Goal: Use online tool/utility: Utilize a website feature to perform a specific function

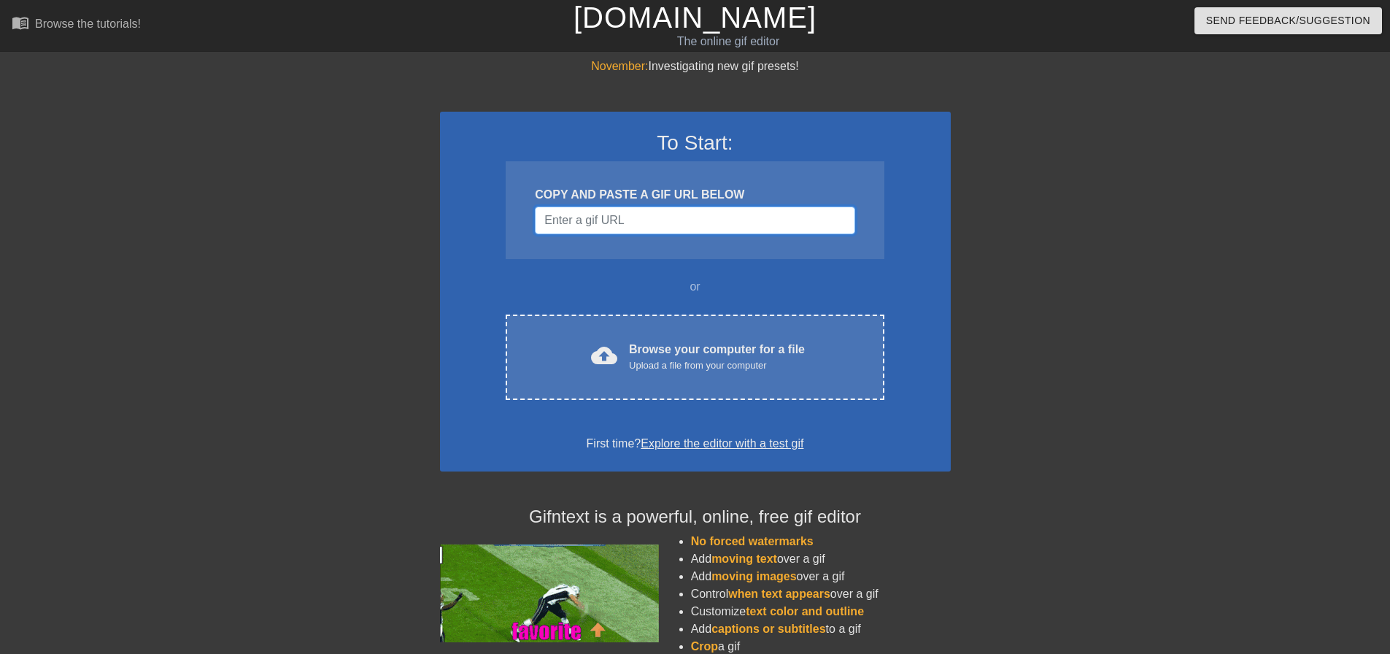
click at [621, 217] on input "Username" at bounding box center [695, 220] width 320 height 28
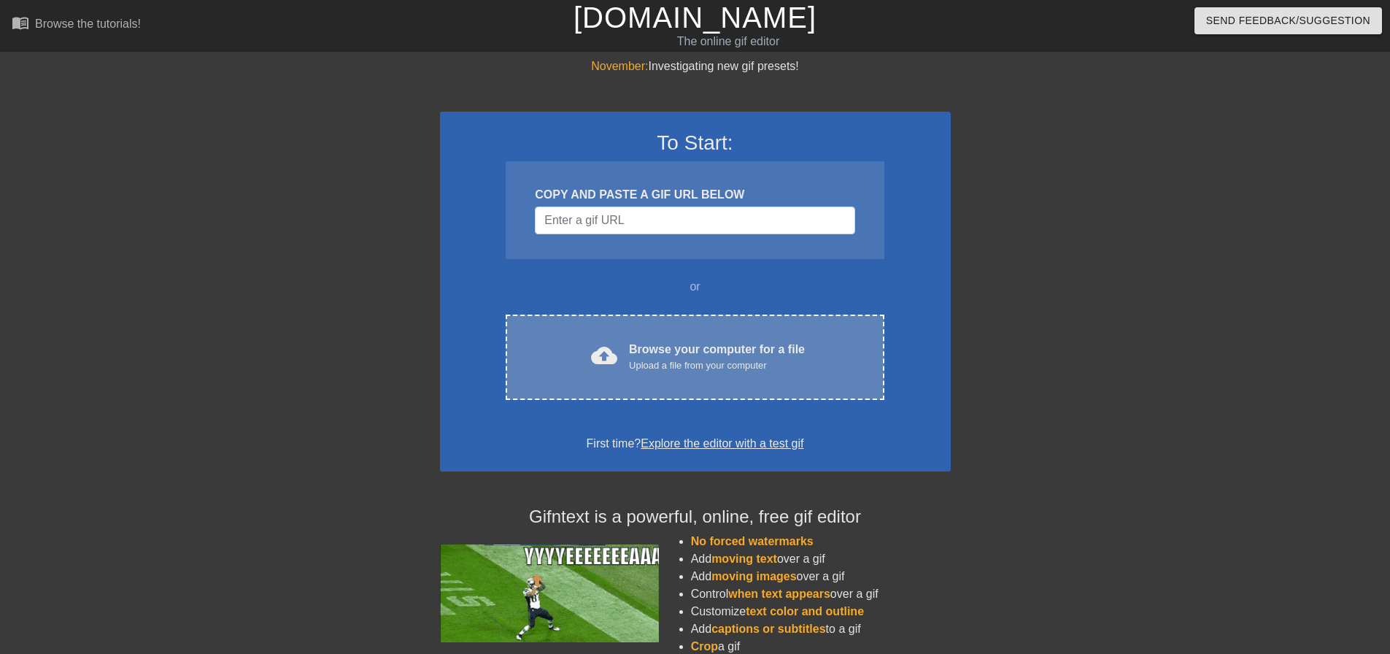
click at [685, 331] on div "cloud_upload Browse your computer for a file Upload a file from your computer C…" at bounding box center [695, 356] width 378 height 85
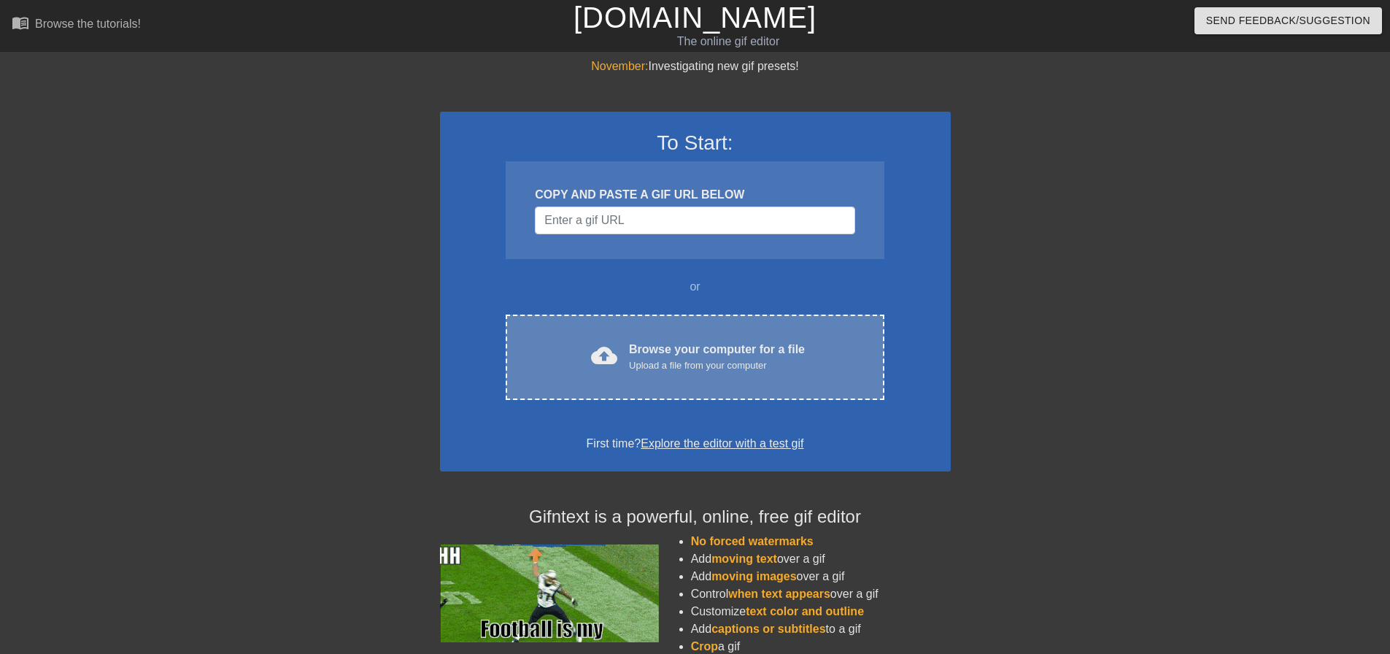
click at [669, 366] on div "Upload a file from your computer" at bounding box center [717, 365] width 176 height 15
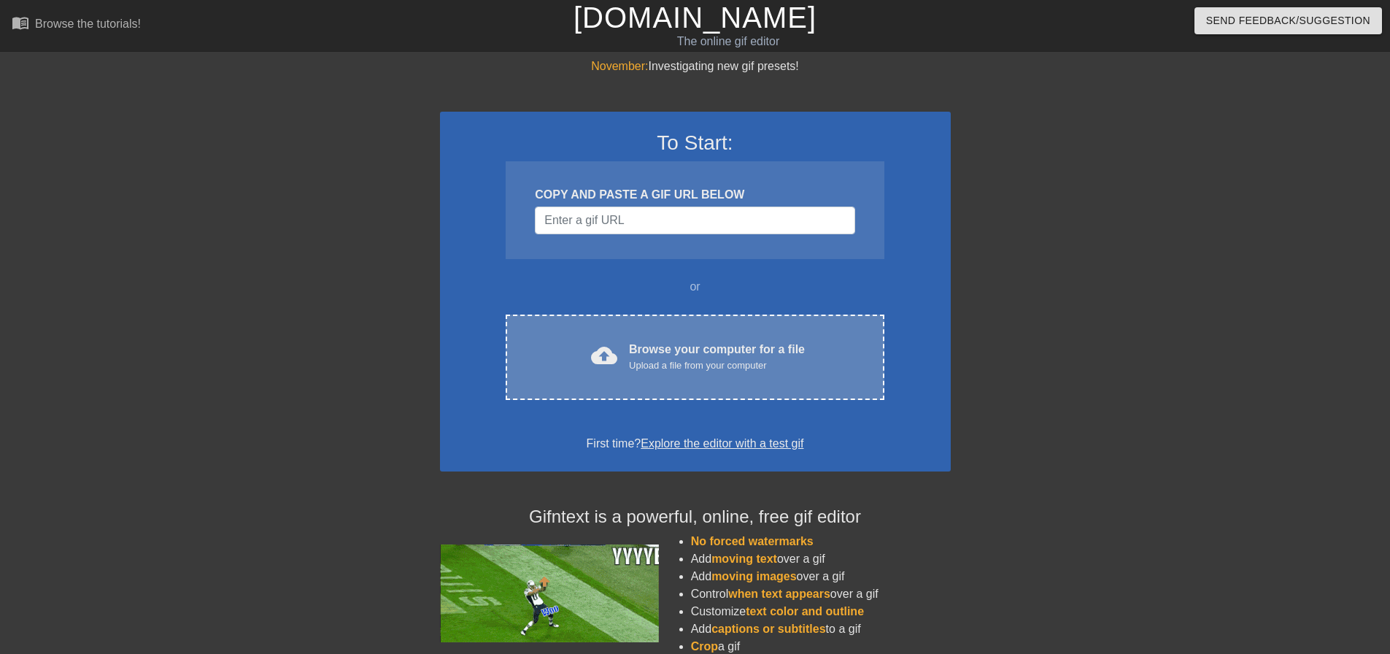
click at [709, 354] on div "Browse your computer for a file Upload a file from your computer" at bounding box center [717, 357] width 176 height 32
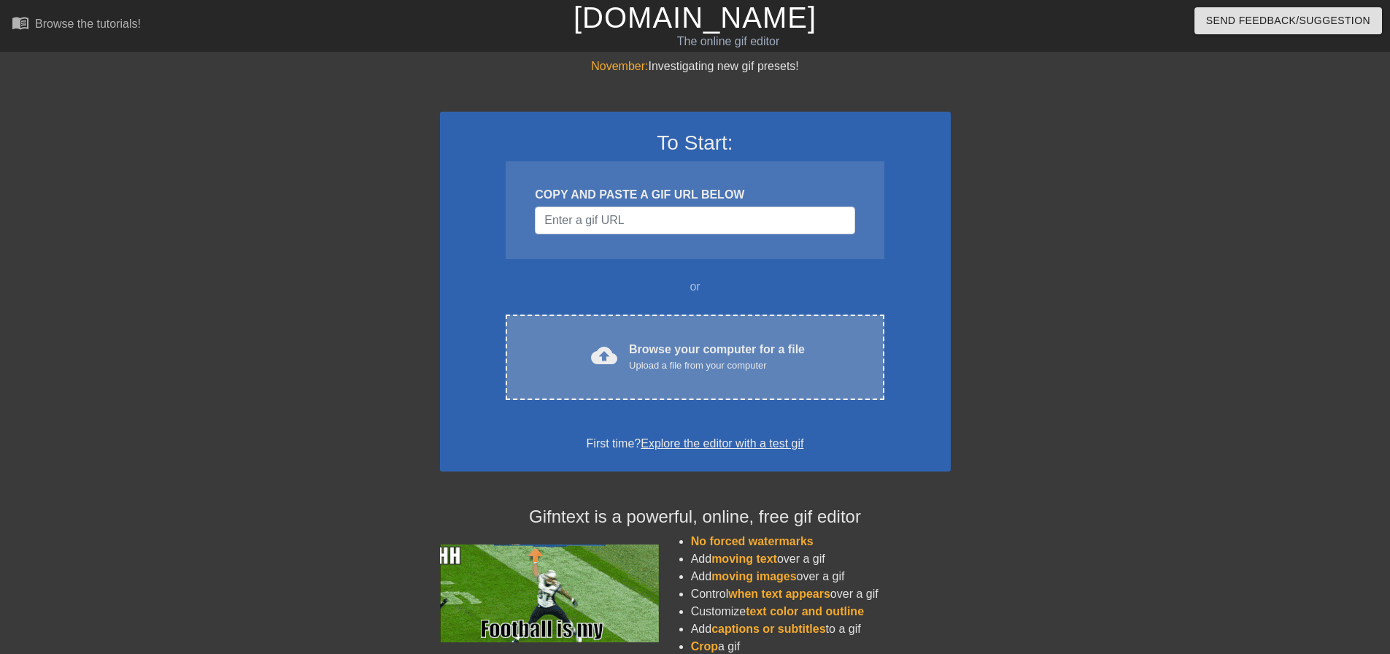
click at [700, 383] on div "cloud_upload Browse your computer for a file Upload a file from your computer C…" at bounding box center [695, 356] width 378 height 85
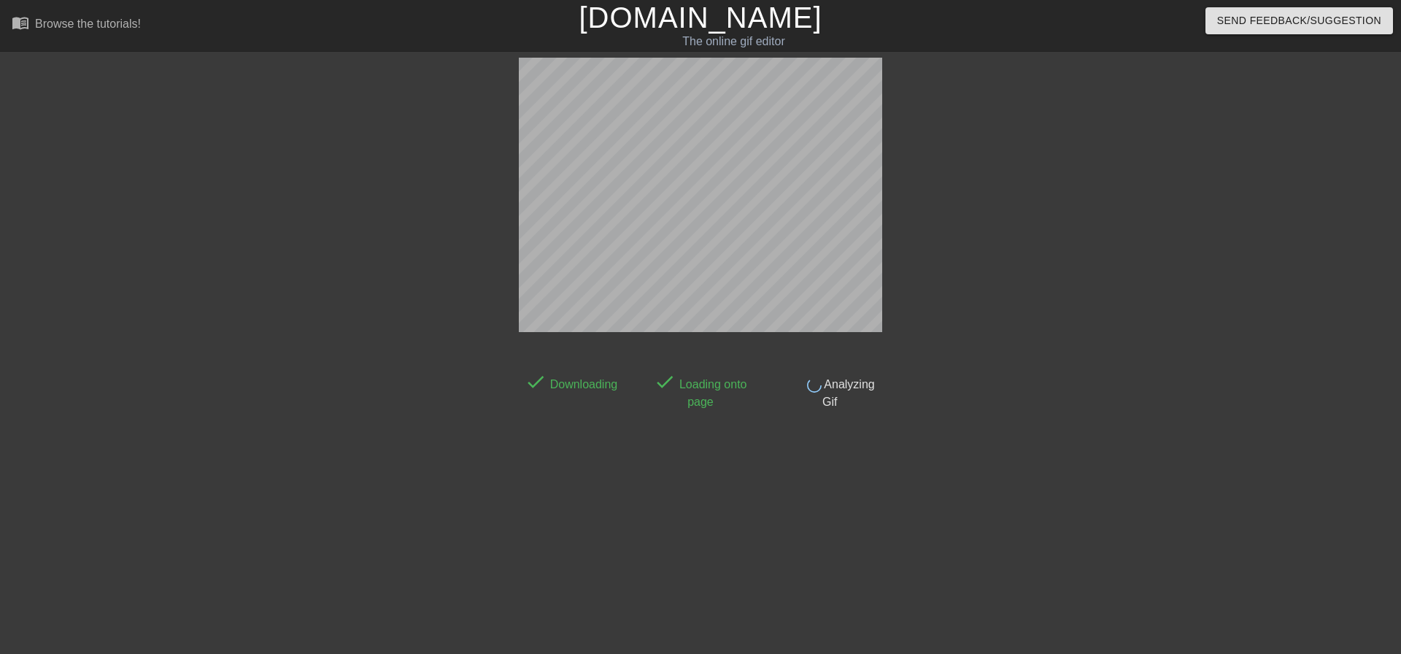
click at [1032, 343] on div at bounding box center [1010, 277] width 219 height 438
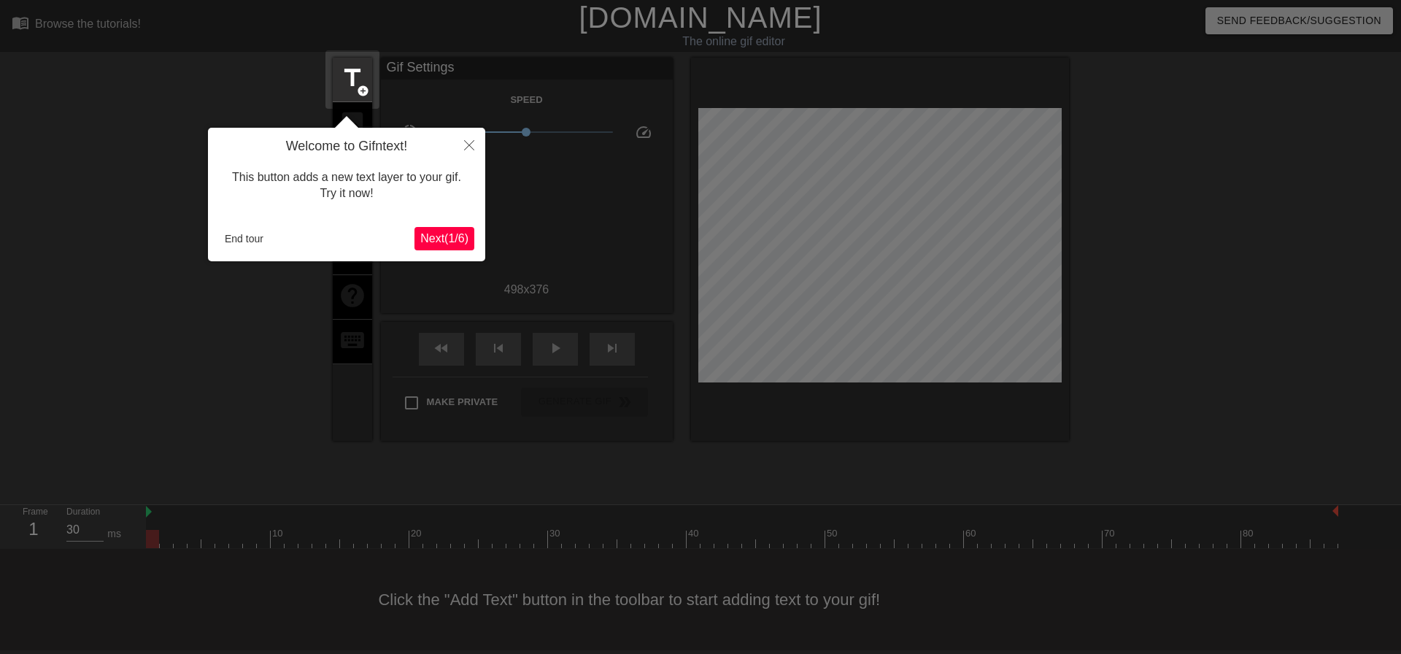
click at [429, 234] on span "Next ( 1 / 6 )" at bounding box center [444, 238] width 48 height 12
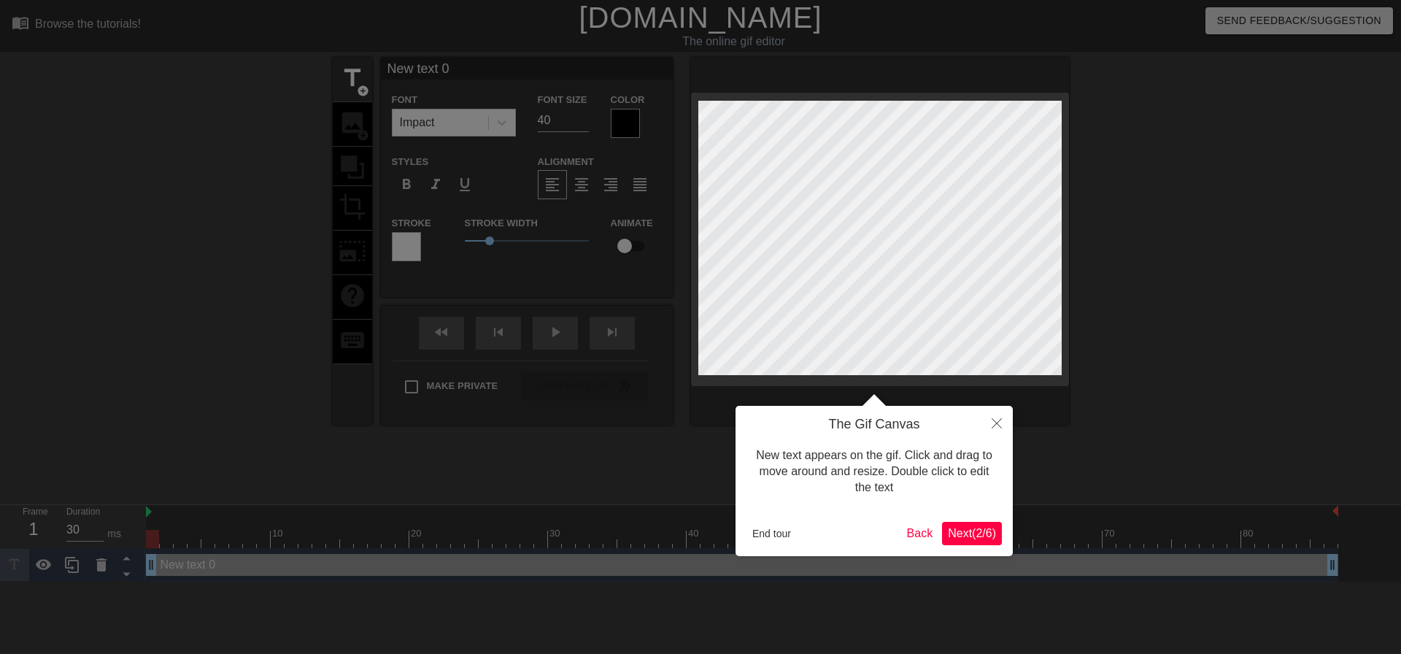
drag, startPoint x: 970, startPoint y: 528, endPoint x: 979, endPoint y: 532, distance: 10.2
click at [979, 532] on span "Next ( 2 / 6 )" at bounding box center [972, 533] width 48 height 12
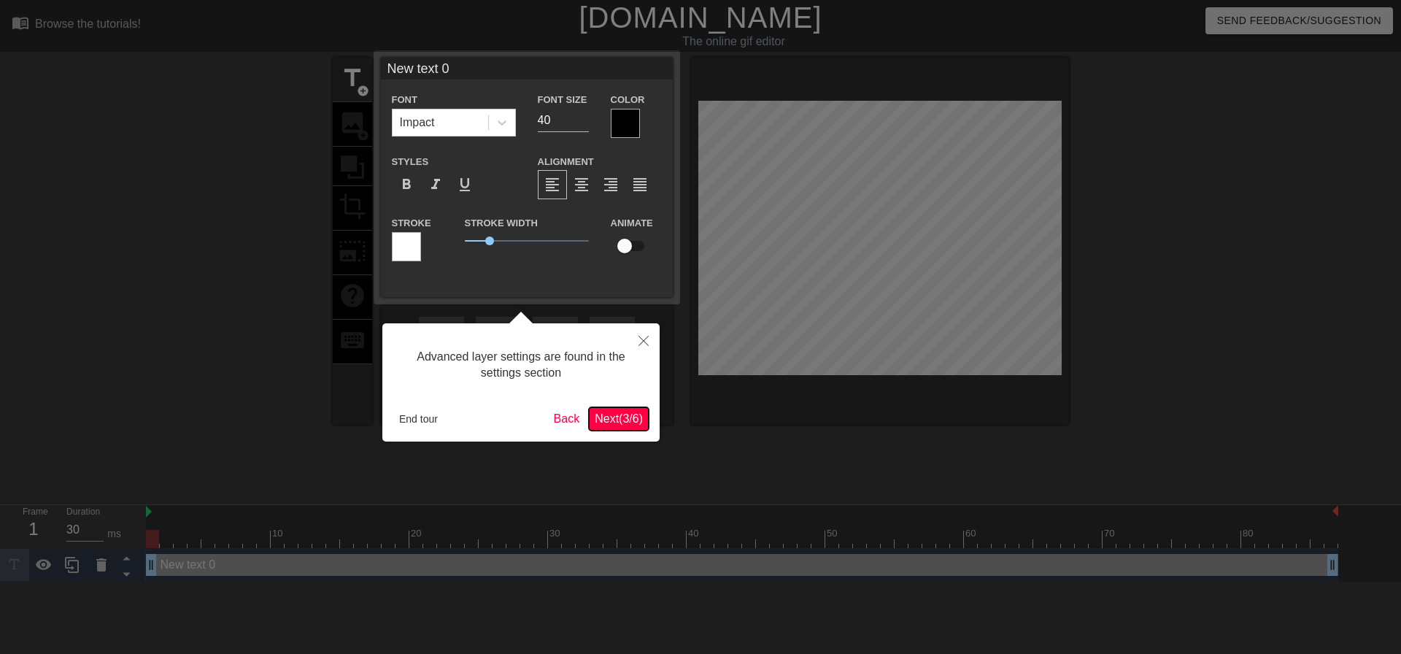
click at [629, 425] on span "Next ( 3 / 6 )" at bounding box center [619, 418] width 48 height 12
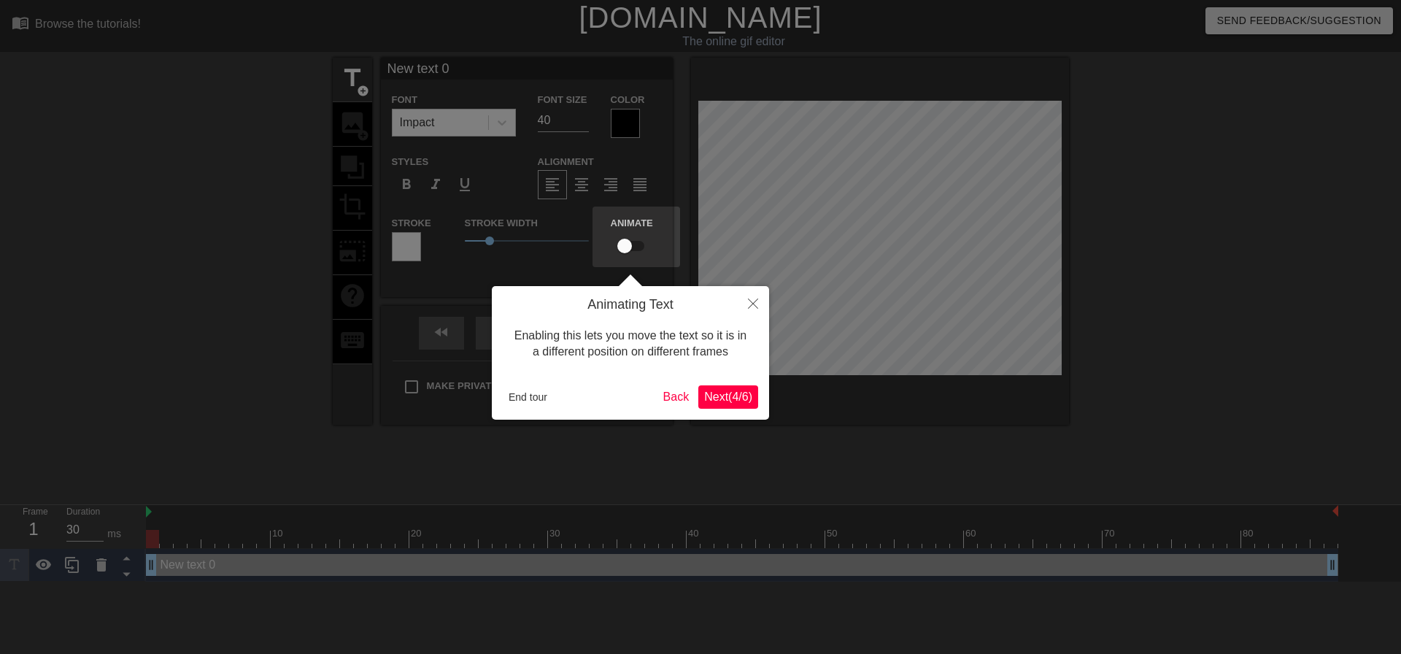
click at [725, 401] on span "Next ( 4 / 6 )" at bounding box center [728, 396] width 48 height 12
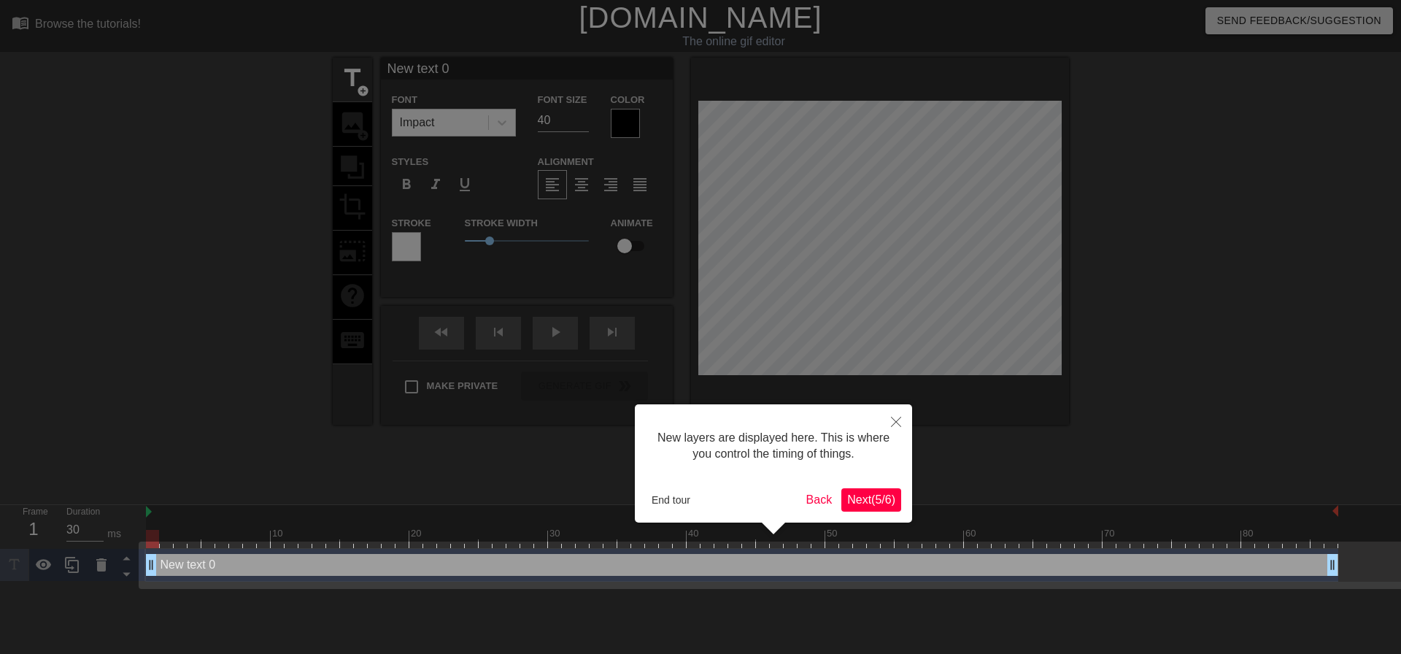
click at [873, 508] on button "Next ( 5 / 6 )" at bounding box center [871, 499] width 60 height 23
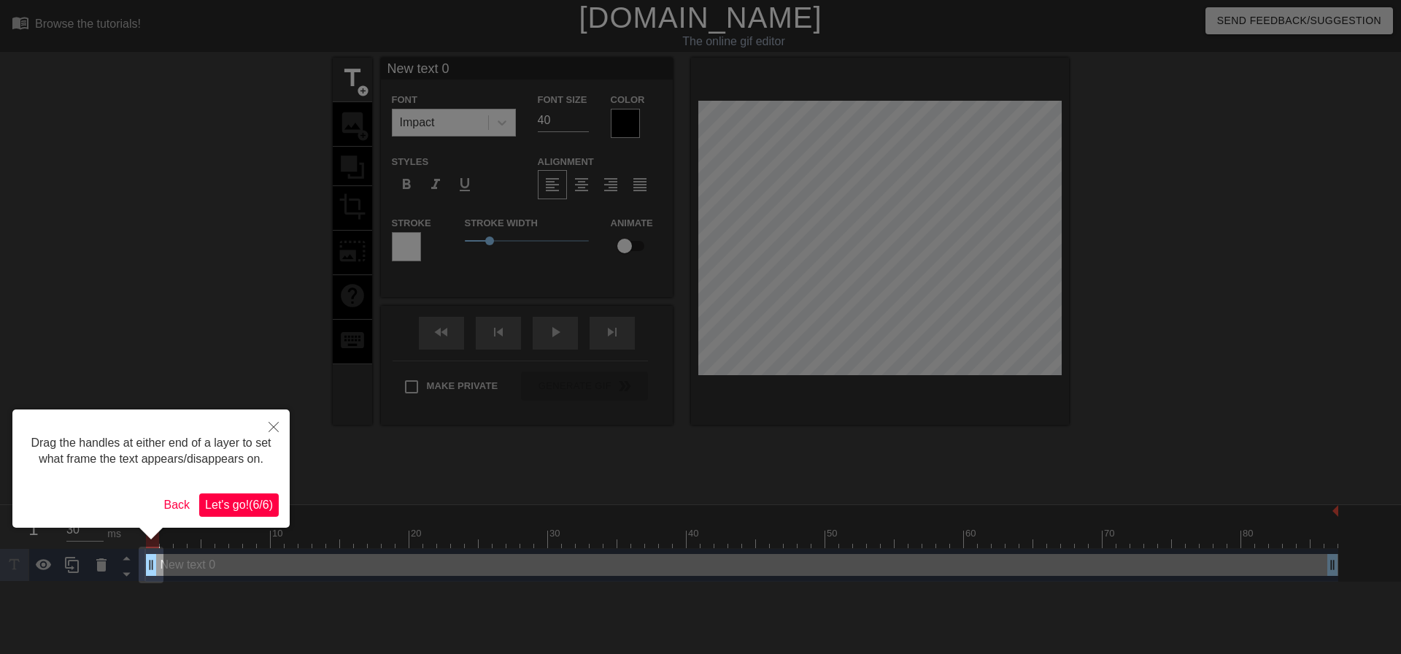
click at [246, 494] on button "Let's go! ( 6 / 6 )" at bounding box center [239, 504] width 80 height 23
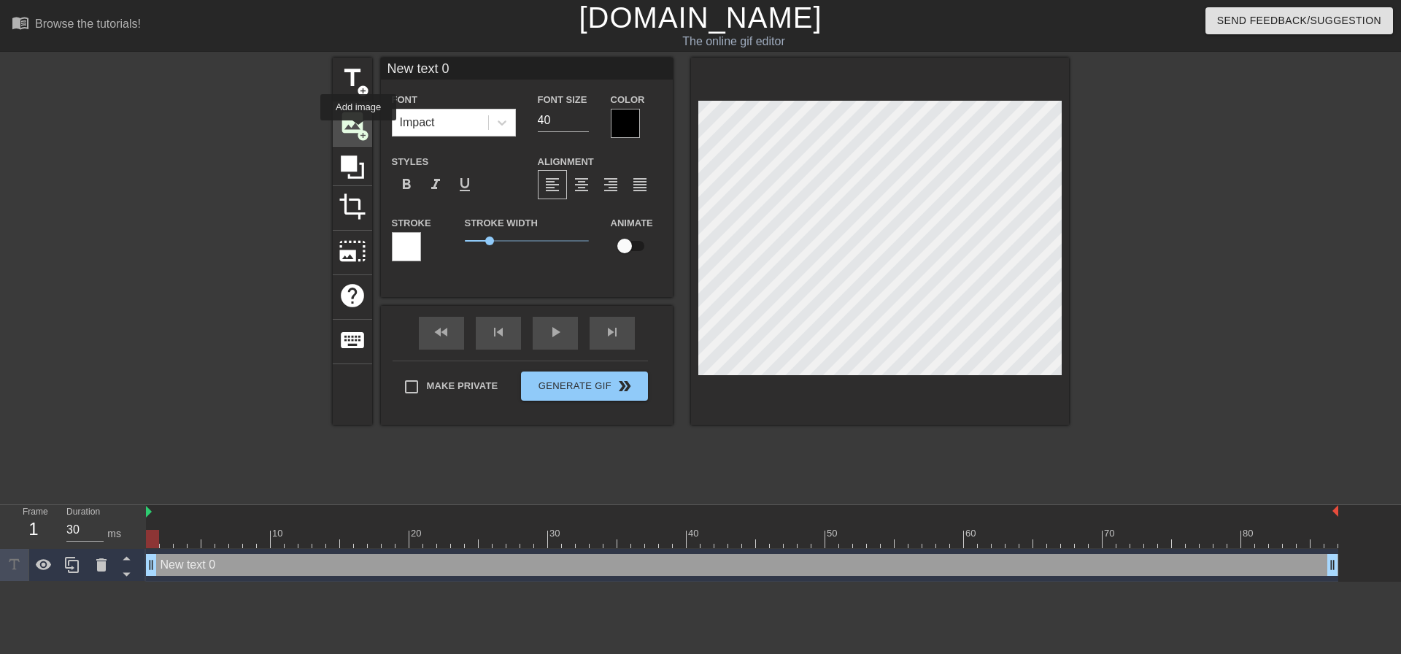
click at [358, 131] on span "add_circle" at bounding box center [363, 135] width 12 height 12
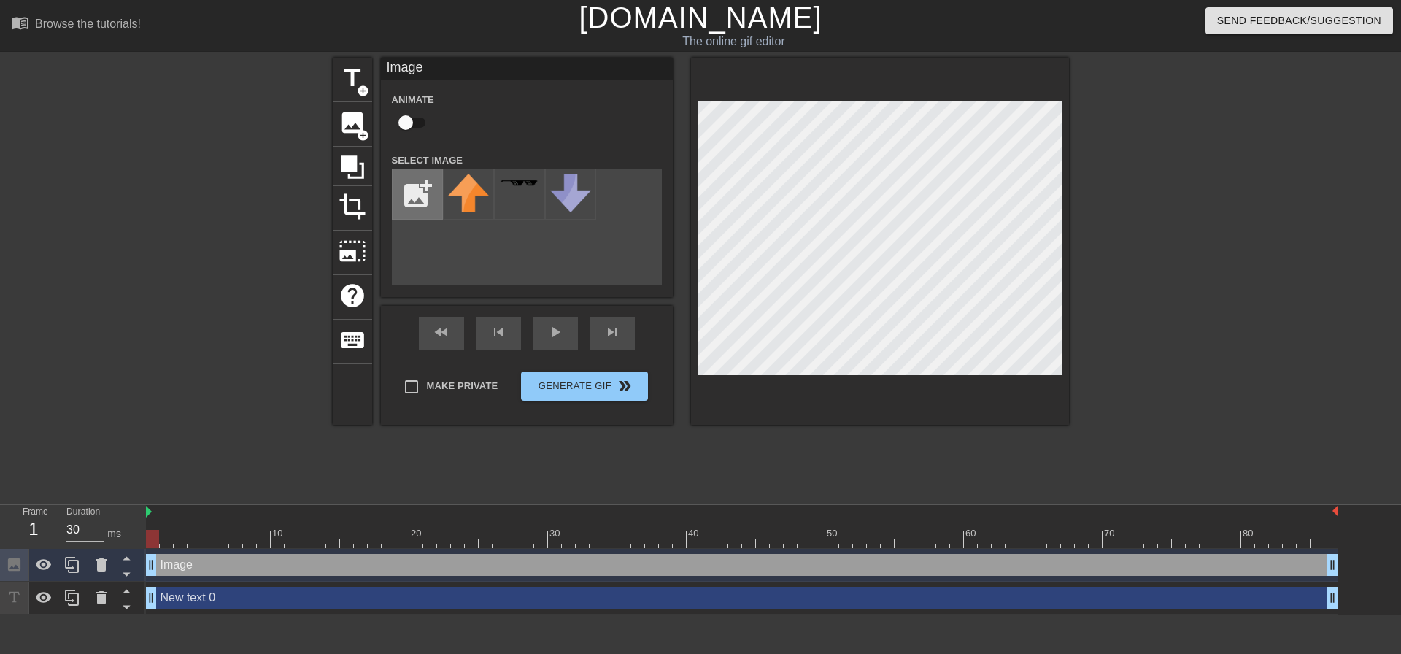
click at [410, 194] on input "file" at bounding box center [418, 194] width 50 height 50
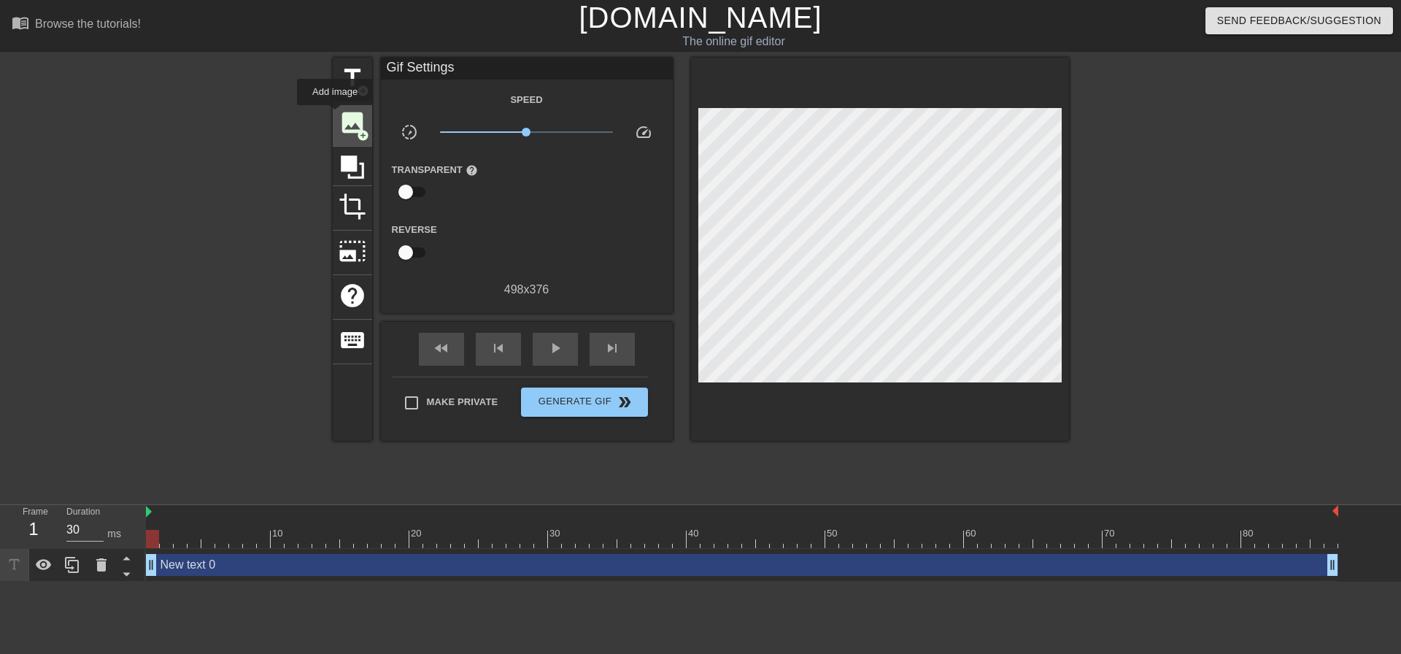
click at [348, 117] on span "image" at bounding box center [353, 123] width 28 height 28
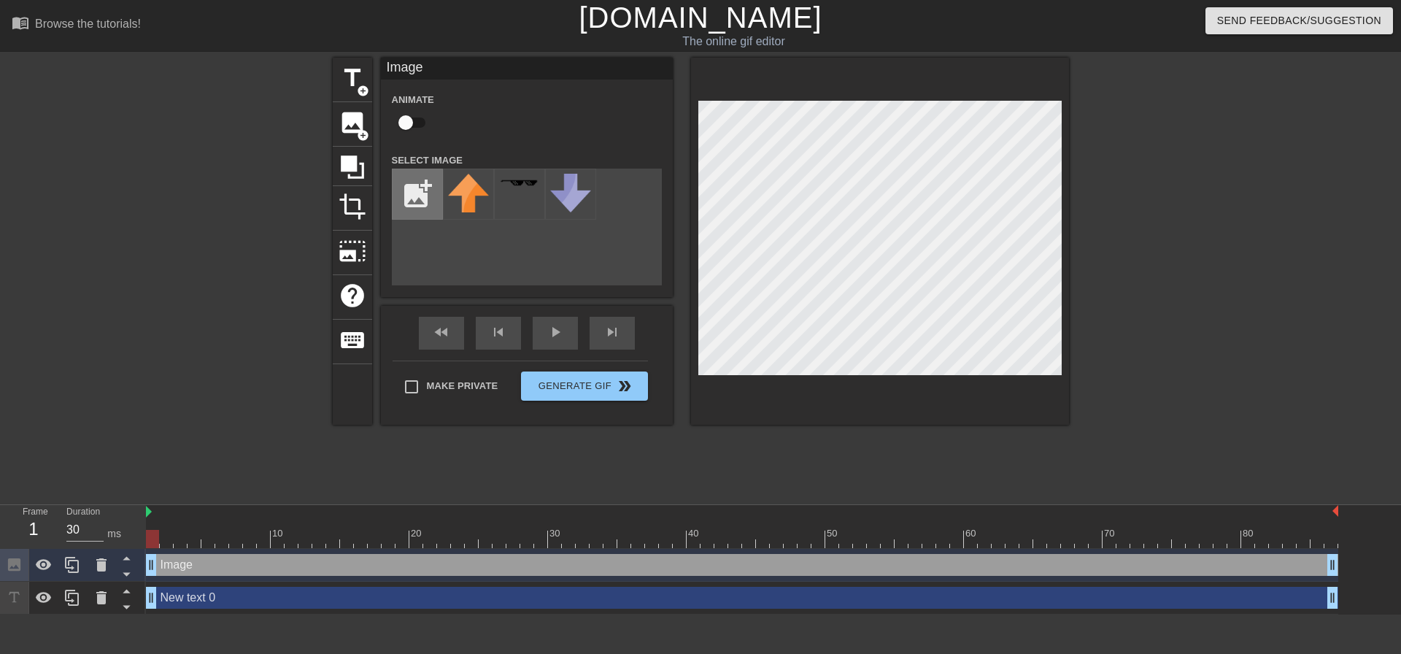
click at [404, 190] on input "file" at bounding box center [418, 194] width 50 height 50
type input "C:\fakepath\images.jpg"
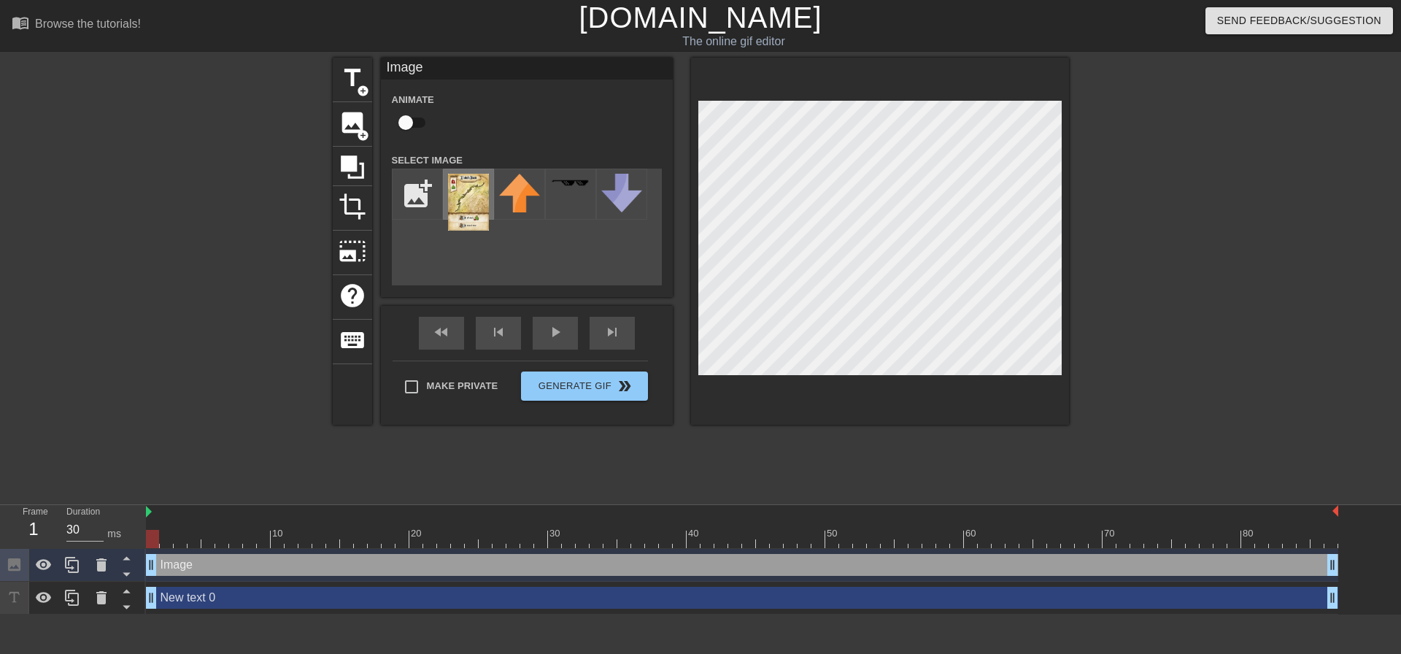
click at [480, 185] on img at bounding box center [468, 202] width 41 height 57
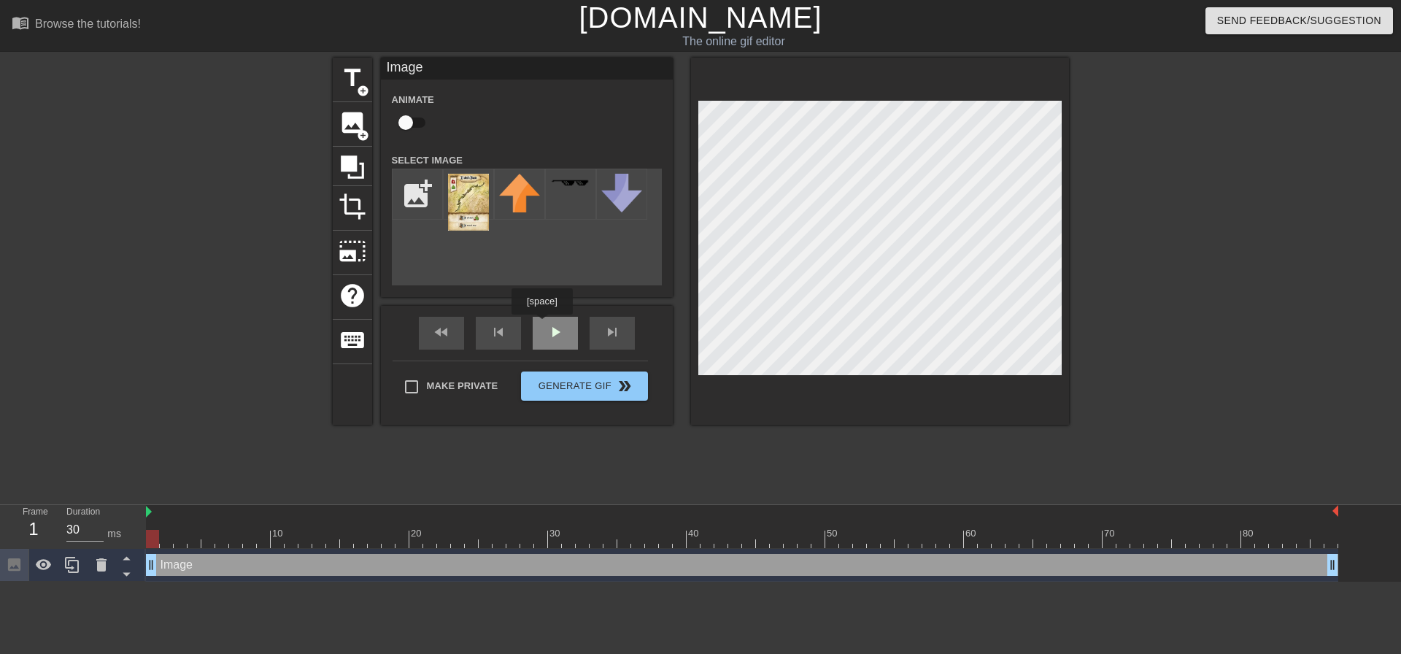
click at [572, 334] on div "play_arrow" at bounding box center [555, 333] width 45 height 33
click at [548, 334] on div "pause" at bounding box center [555, 333] width 45 height 33
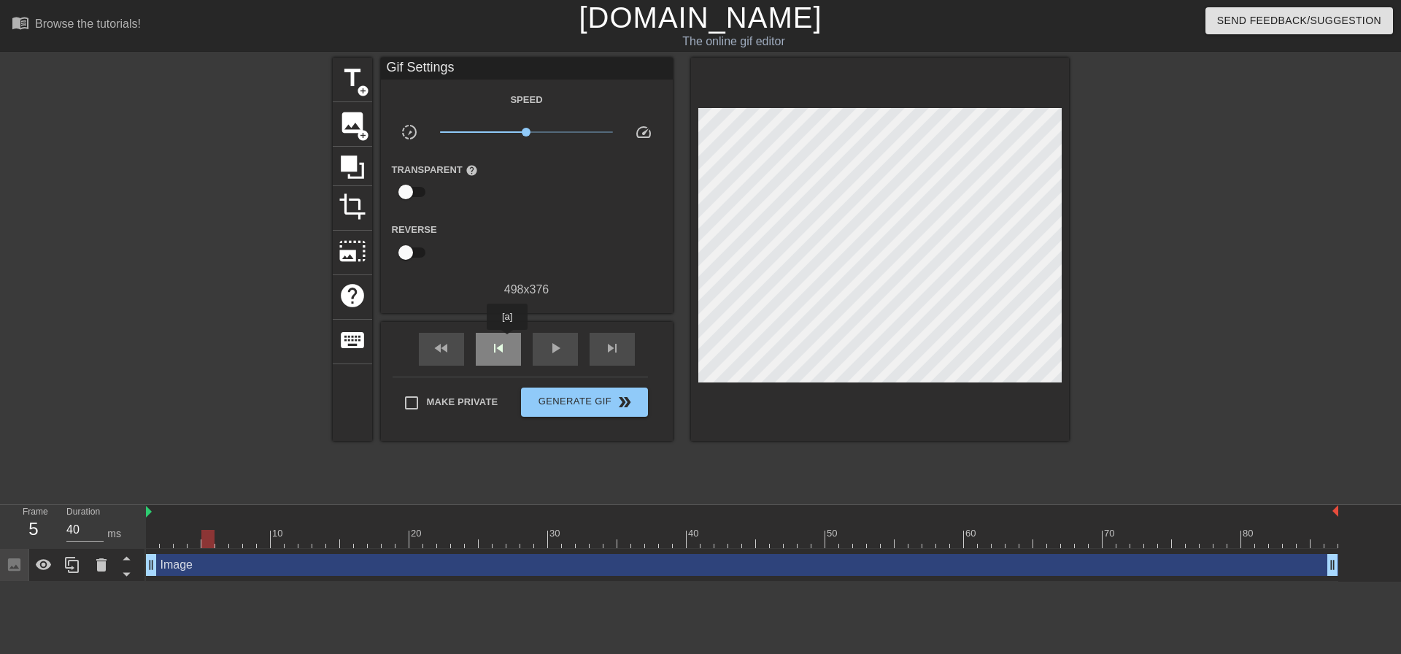
click at [507, 340] on div "skip_previous" at bounding box center [498, 349] width 45 height 33
click at [509, 341] on div "skip_previous" at bounding box center [498, 349] width 45 height 33
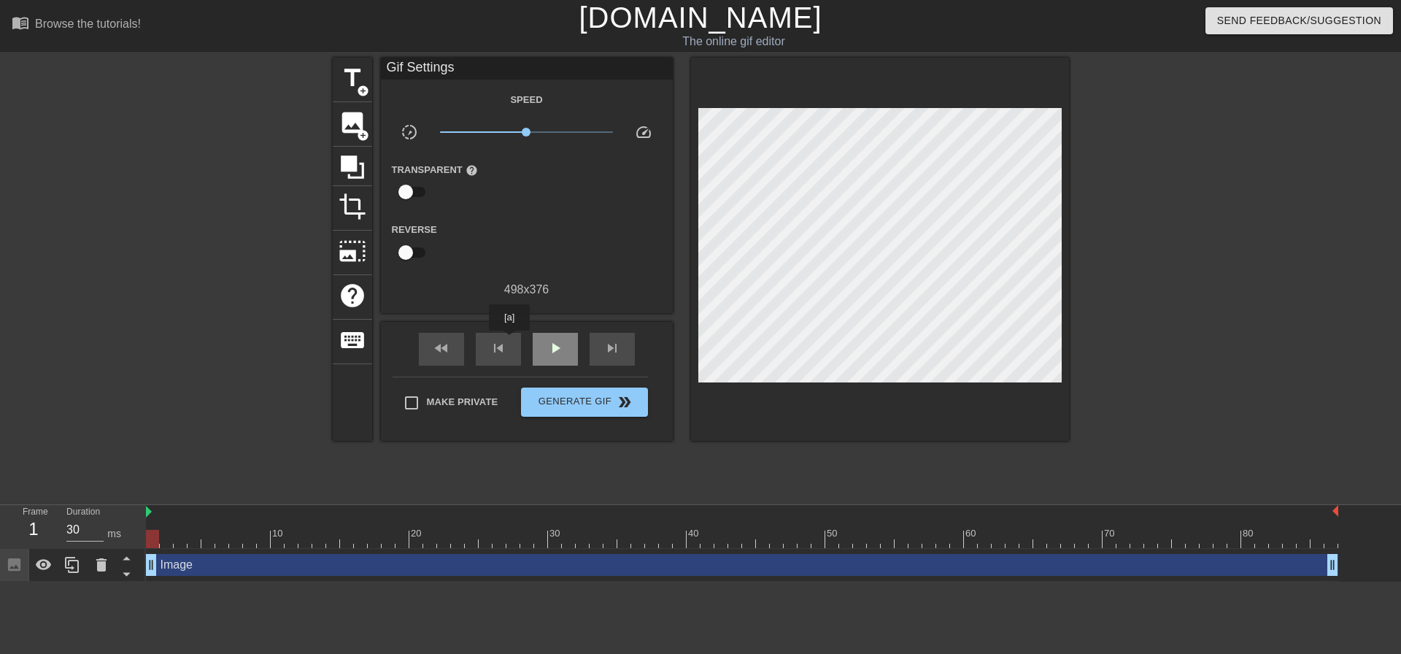
drag, startPoint x: 509, startPoint y: 342, endPoint x: 556, endPoint y: 350, distance: 47.3
click at [520, 346] on div "skip_previous" at bounding box center [498, 349] width 45 height 33
click at [571, 341] on div "play_arrow" at bounding box center [555, 349] width 45 height 33
click at [565, 341] on div "pause" at bounding box center [555, 349] width 45 height 33
click at [565, 341] on div "play_arrow" at bounding box center [555, 349] width 45 height 33
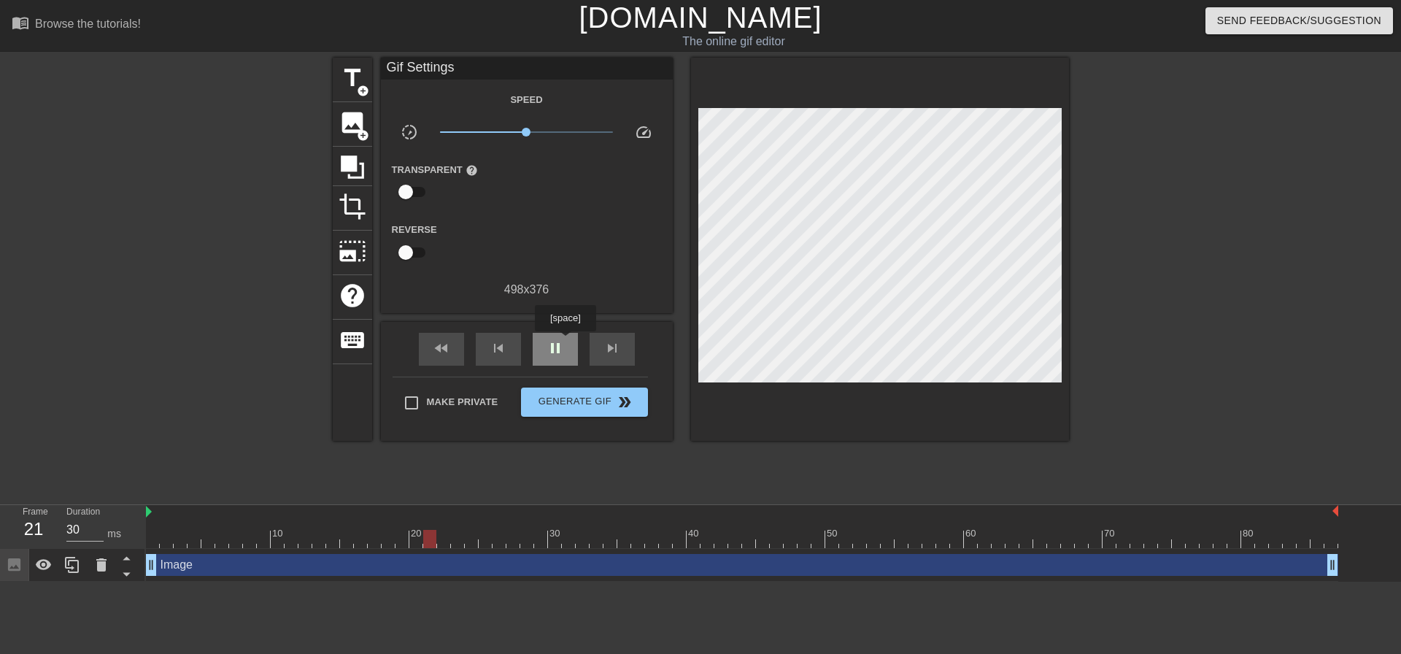
click at [565, 341] on div "pause" at bounding box center [555, 349] width 45 height 33
drag, startPoint x: 433, startPoint y: 541, endPoint x: 584, endPoint y: 540, distance: 151.0
click at [561, 540] on div at bounding box center [554, 539] width 13 height 18
drag, startPoint x: 584, startPoint y: 539, endPoint x: 1126, endPoint y: 543, distance: 541.4
click at [1126, 543] on div at bounding box center [1122, 539] width 13 height 18
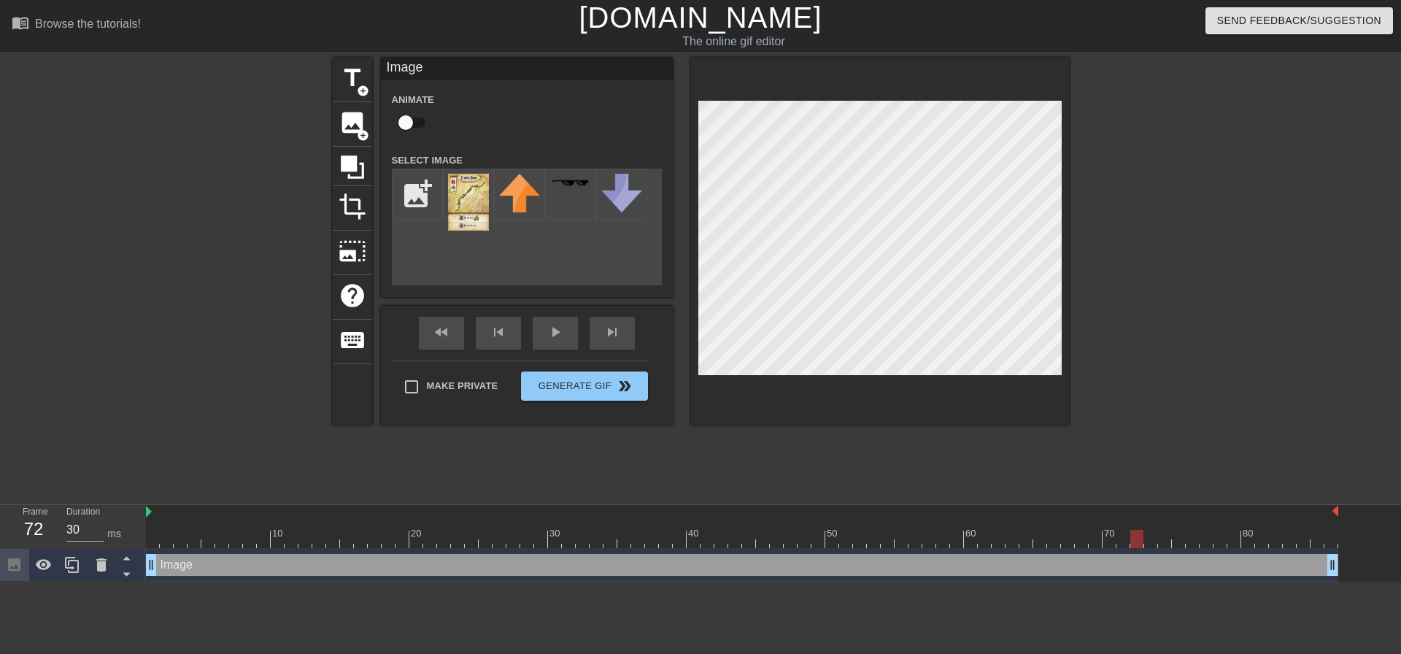
drag, startPoint x: 1123, startPoint y: 539, endPoint x: 1142, endPoint y: 540, distance: 19.0
click at [1142, 540] on div at bounding box center [1136, 539] width 13 height 18
click at [1176, 19] on div "menu_book Browse the tutorials! [DOMAIN_NAME] The online gif editor Send Feedba…" at bounding box center [700, 291] width 1401 height 582
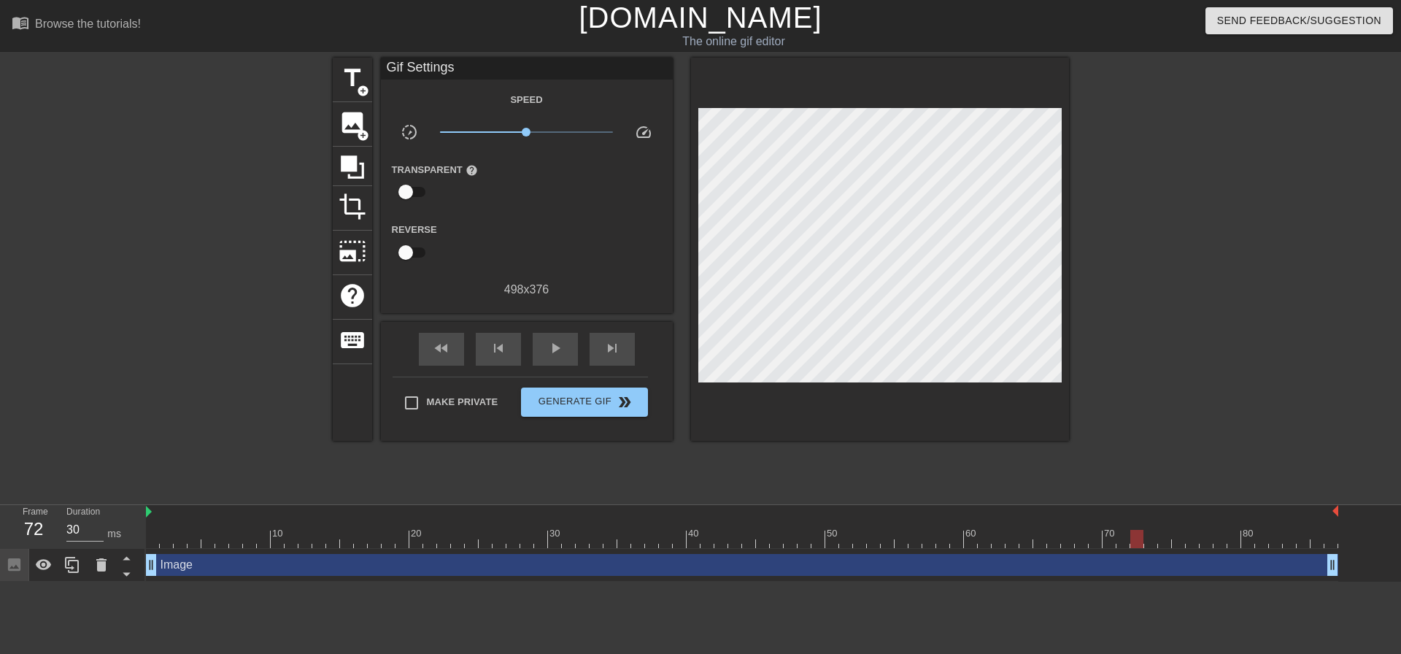
drag, startPoint x: 93, startPoint y: 422, endPoint x: 358, endPoint y: 638, distance: 341.3
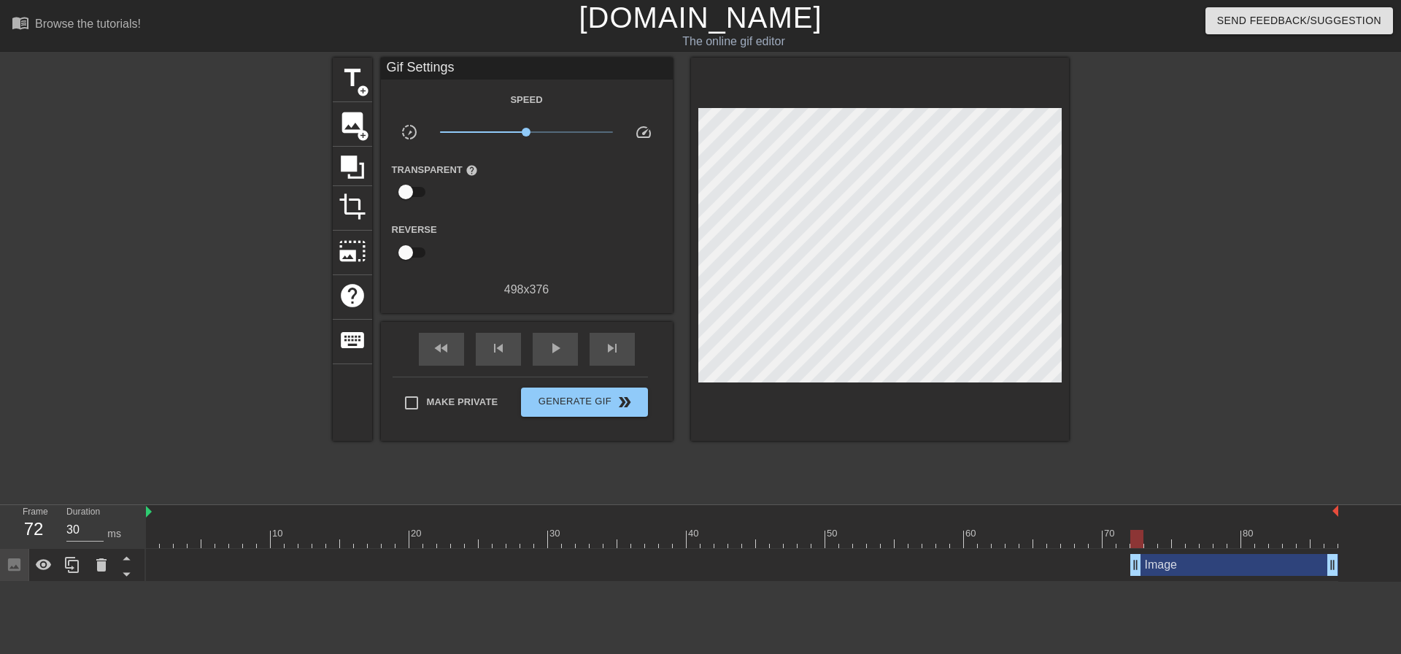
drag, startPoint x: 975, startPoint y: 584, endPoint x: 1140, endPoint y: 584, distance: 165.6
click at [1140, 582] on html "menu_book Browse the tutorials! [DOMAIN_NAME] The online gif editor Send Feedba…" at bounding box center [700, 291] width 1401 height 582
drag, startPoint x: 1330, startPoint y: 571, endPoint x: 1174, endPoint y: 566, distance: 156.2
drag, startPoint x: 1204, startPoint y: 410, endPoint x: 1167, endPoint y: 531, distance: 126.5
click at [1205, 412] on div at bounding box center [1195, 277] width 219 height 438
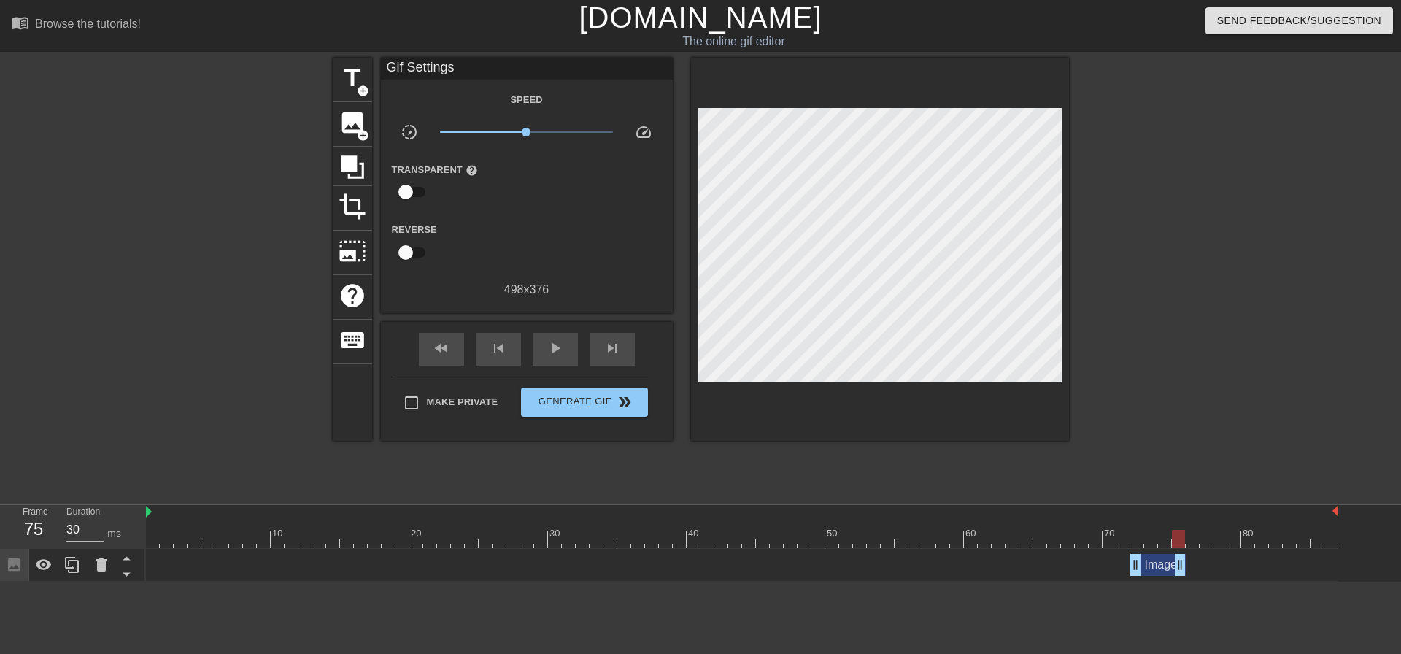
click at [1150, 560] on div "Image drag_handle drag_handle" at bounding box center [1157, 565] width 55 height 22
click at [1296, 411] on div at bounding box center [1195, 277] width 219 height 438
click at [357, 132] on span "add_circle" at bounding box center [363, 135] width 12 height 12
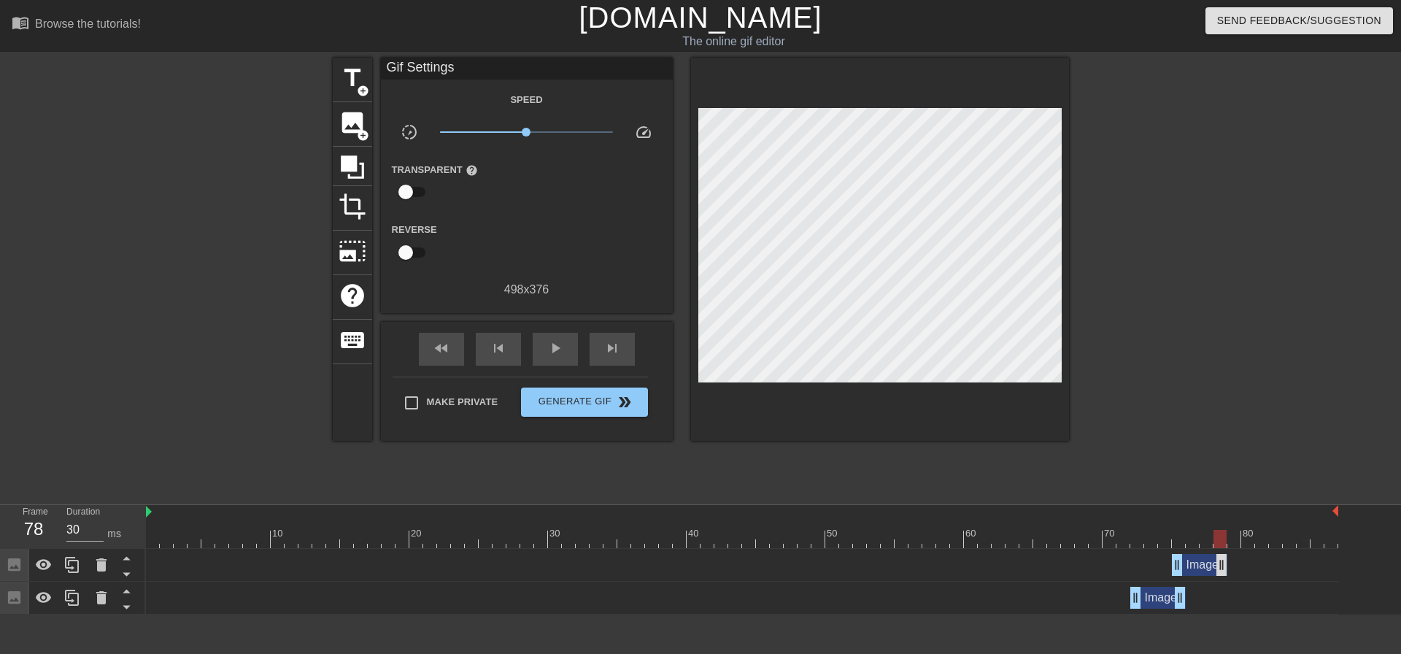
drag, startPoint x: 1334, startPoint y: 568, endPoint x: 1225, endPoint y: 560, distance: 109.0
click at [1197, 565] on div "Image drag_handle drag_handle" at bounding box center [1199, 565] width 55 height 22
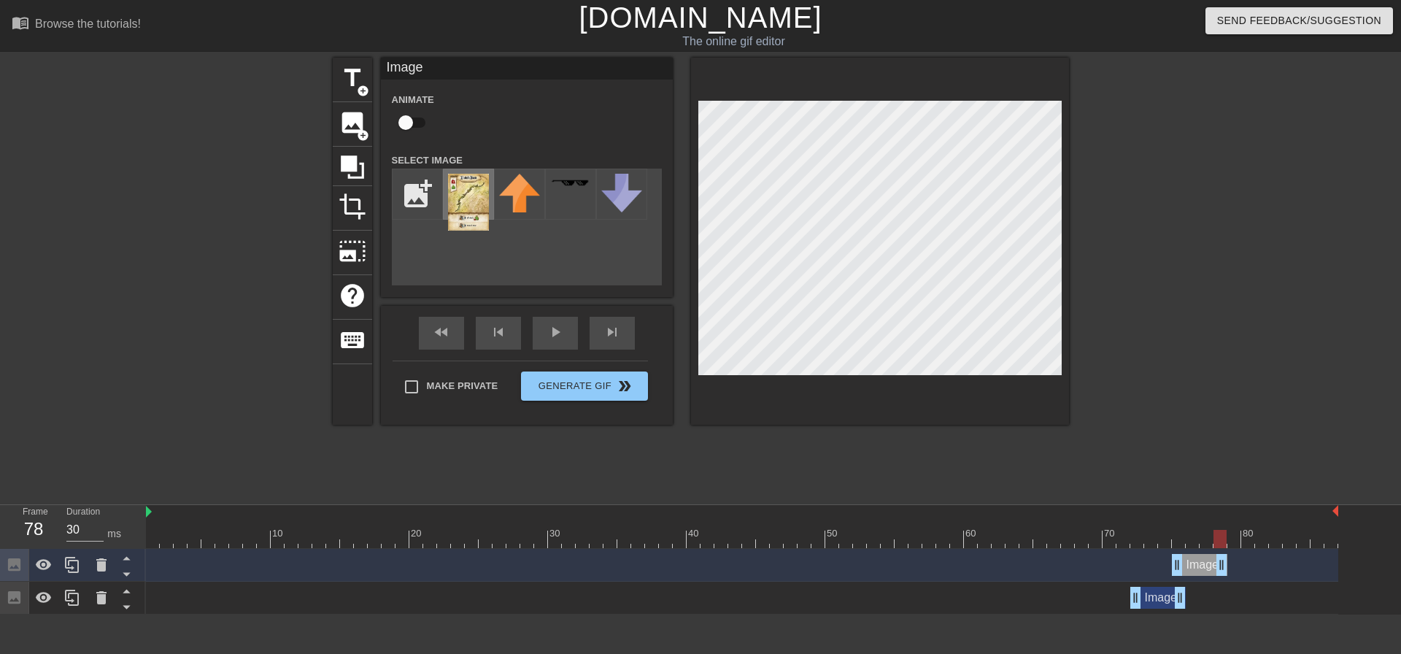
click at [458, 193] on img at bounding box center [468, 202] width 41 height 57
click at [852, 379] on div at bounding box center [880, 241] width 378 height 367
click at [1300, 385] on div at bounding box center [1195, 277] width 219 height 438
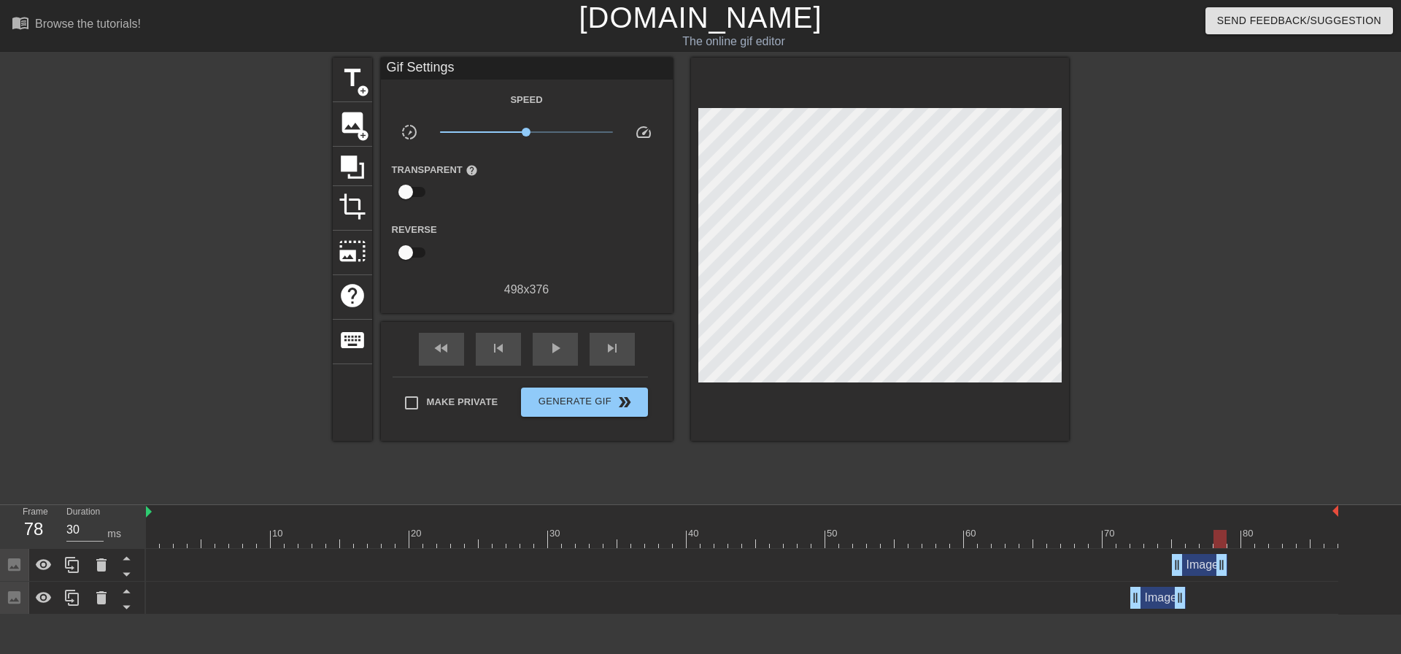
click at [1082, 555] on div "Image drag_handle drag_handle" at bounding box center [742, 565] width 1192 height 22
click at [1091, 530] on div at bounding box center [742, 539] width 1192 height 18
drag, startPoint x: 1119, startPoint y: 541, endPoint x: 1108, endPoint y: 545, distance: 11.5
click at [1108, 545] on div at bounding box center [742, 539] width 1192 height 18
click at [544, 355] on div "play_arrow" at bounding box center [555, 349] width 45 height 33
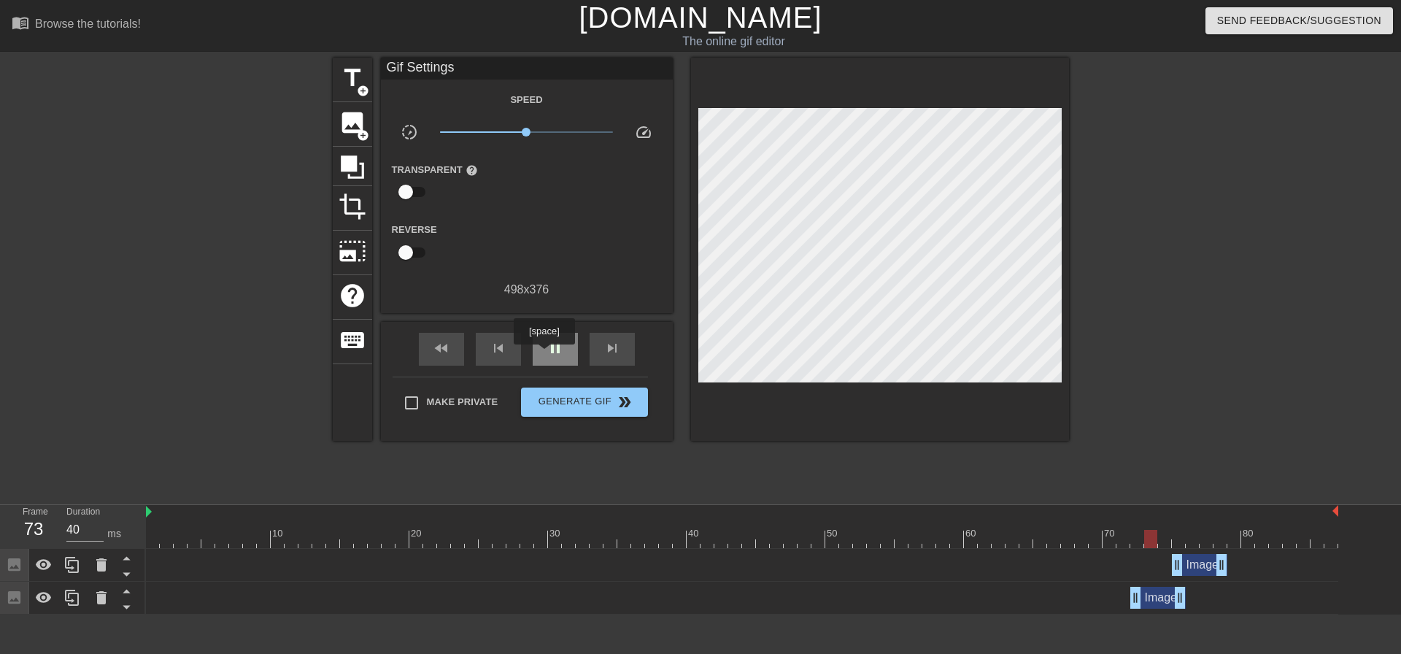
click at [544, 355] on div "pause" at bounding box center [555, 349] width 45 height 33
click at [1191, 566] on div "Image drag_handle drag_handle" at bounding box center [1199, 565] width 55 height 22
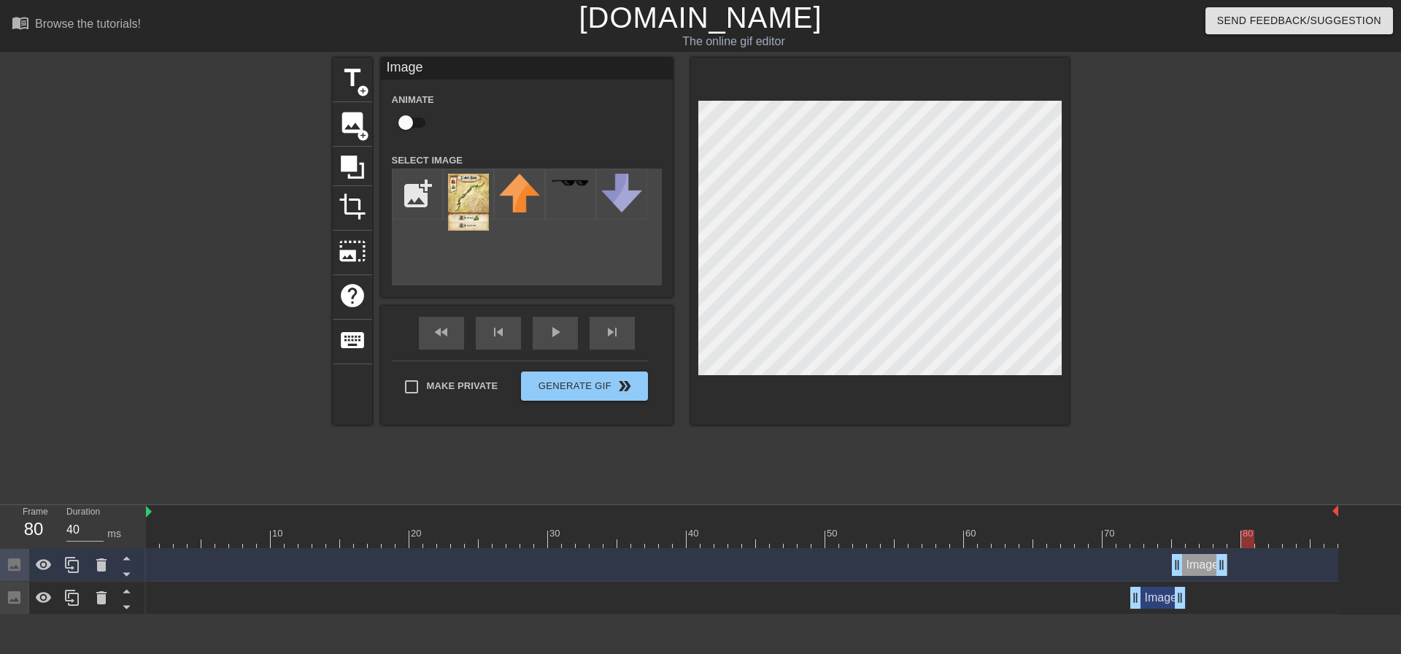
click at [209, 166] on div at bounding box center [205, 277] width 219 height 438
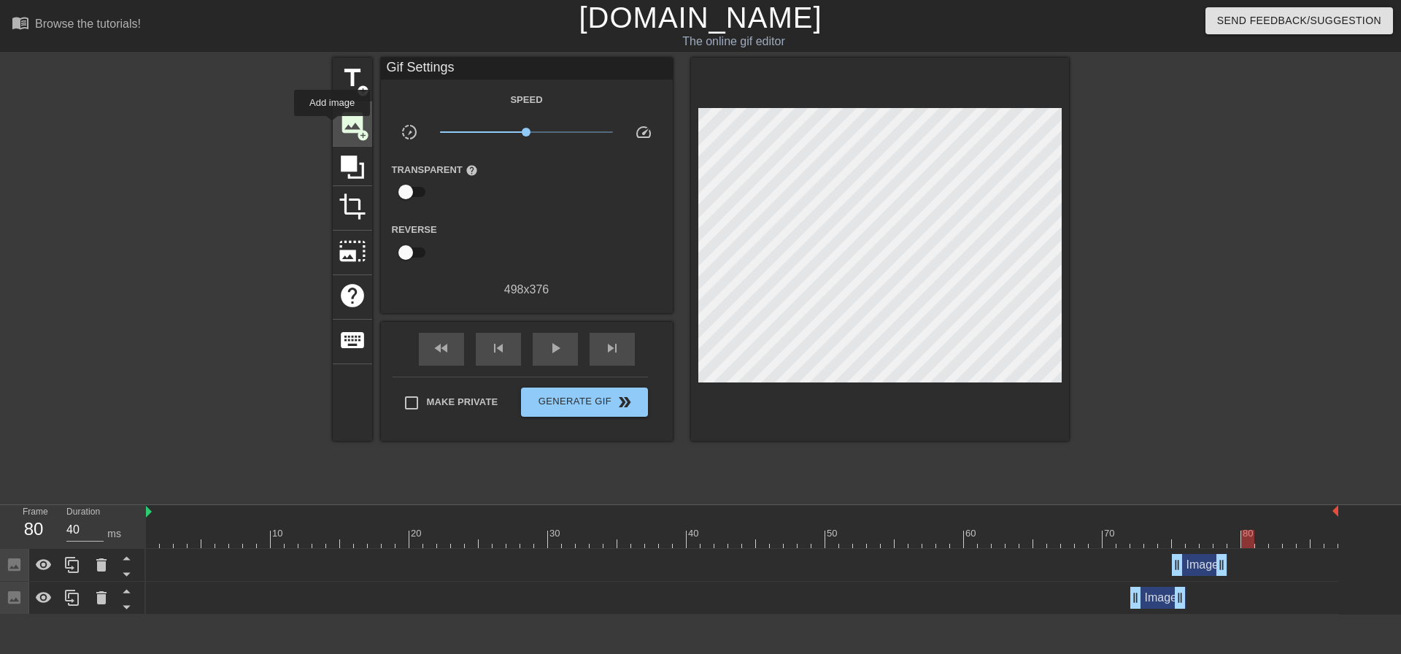
click at [348, 128] on span "image" at bounding box center [353, 123] width 28 height 28
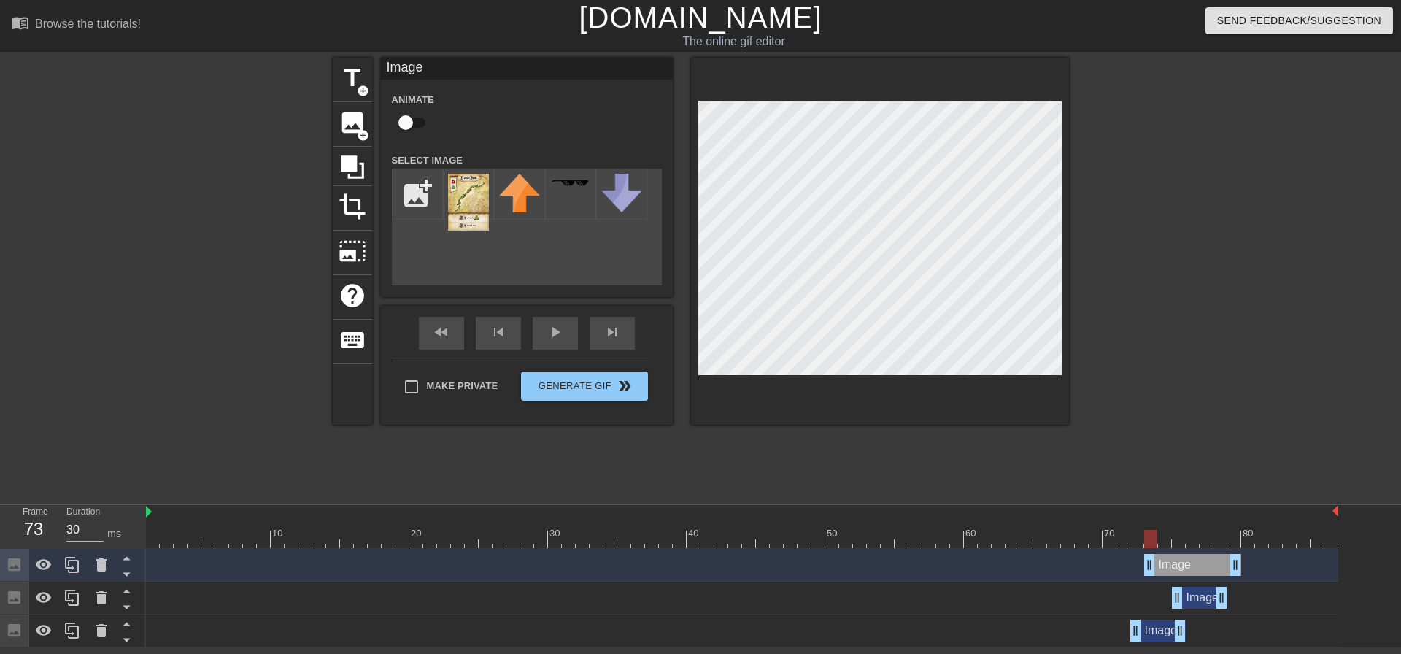
drag, startPoint x: 1277, startPoint y: 566, endPoint x: 1125, endPoint y: 536, distance: 154.7
click at [1176, 573] on div "Image drag_handle drag_handle" at bounding box center [1192, 565] width 97 height 22
click at [464, 200] on img at bounding box center [468, 202] width 41 height 57
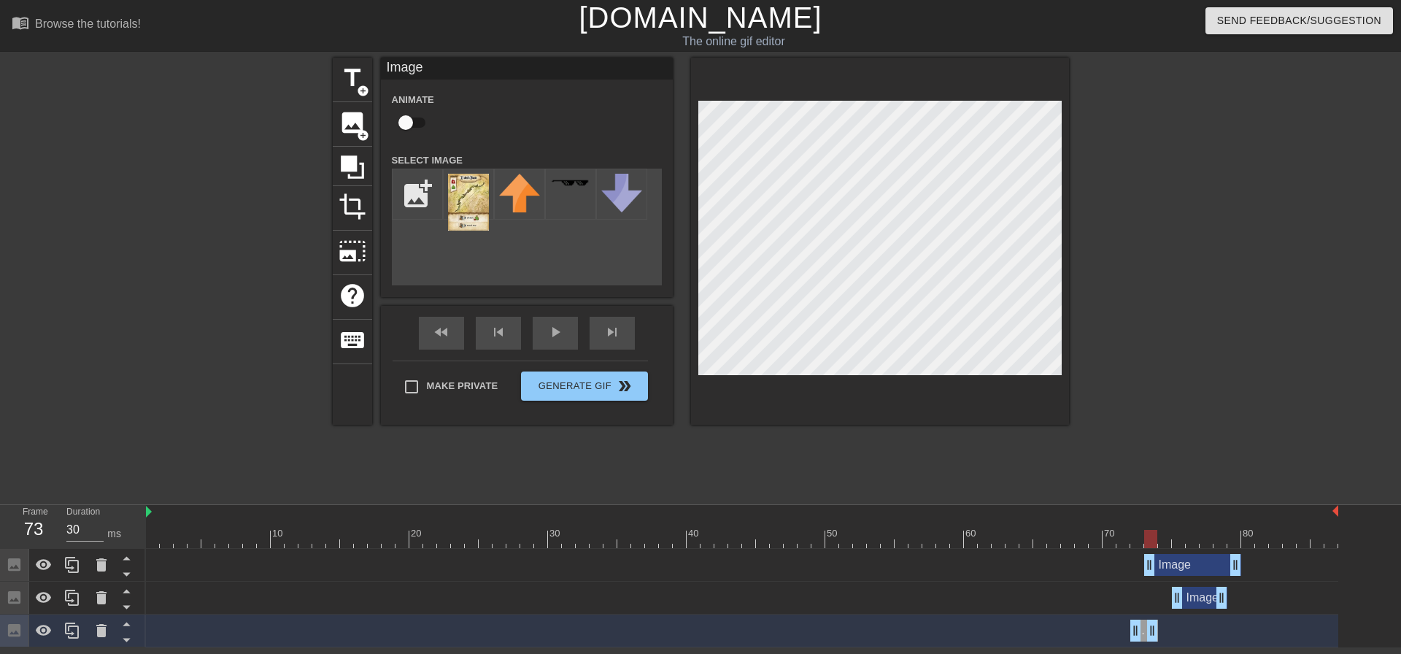
drag, startPoint x: 1181, startPoint y: 630, endPoint x: 1149, endPoint y: 627, distance: 31.6
click at [1156, 268] on div at bounding box center [1195, 277] width 219 height 438
click at [1168, 319] on div at bounding box center [1195, 277] width 219 height 438
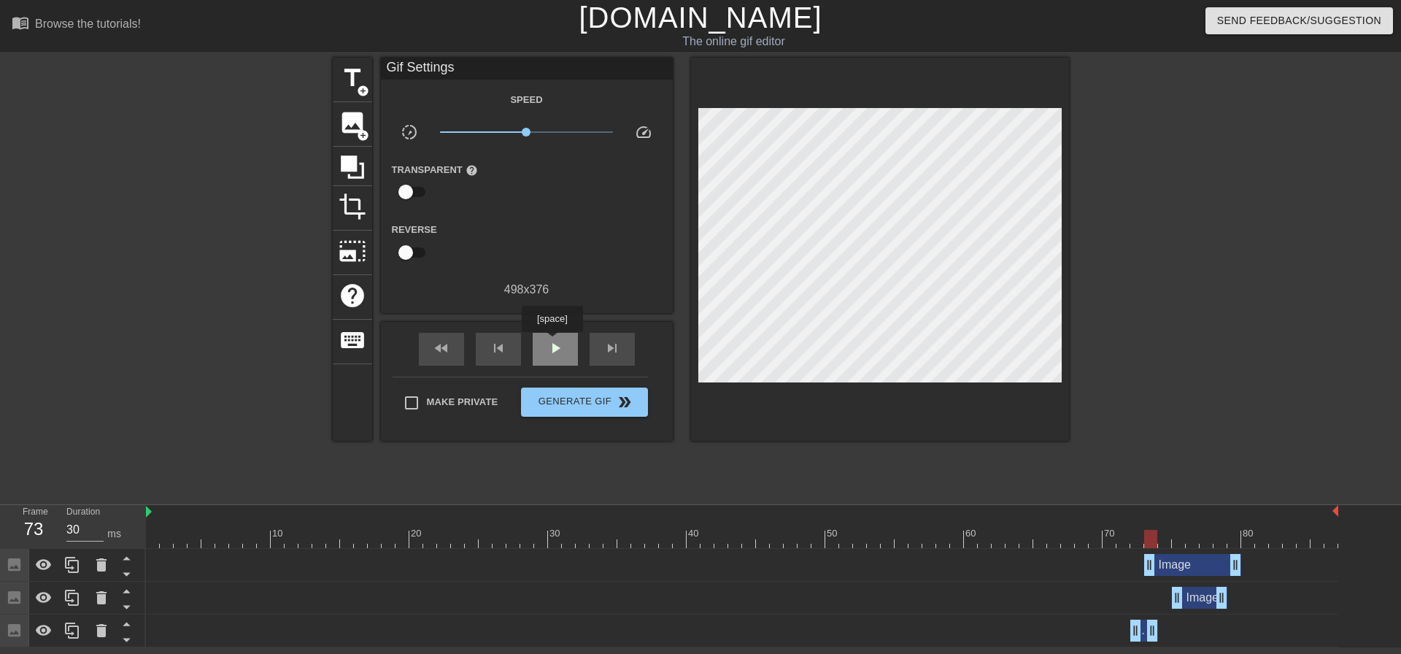
click at [552, 342] on span "play_arrow" at bounding box center [556, 348] width 18 height 18
click at [552, 342] on span "pause" at bounding box center [556, 348] width 18 height 18
click at [561, 356] on div "play_arrow" at bounding box center [555, 349] width 45 height 33
click at [563, 355] on span "pause" at bounding box center [556, 348] width 18 height 18
click at [563, 355] on span "play_arrow" at bounding box center [556, 348] width 18 height 18
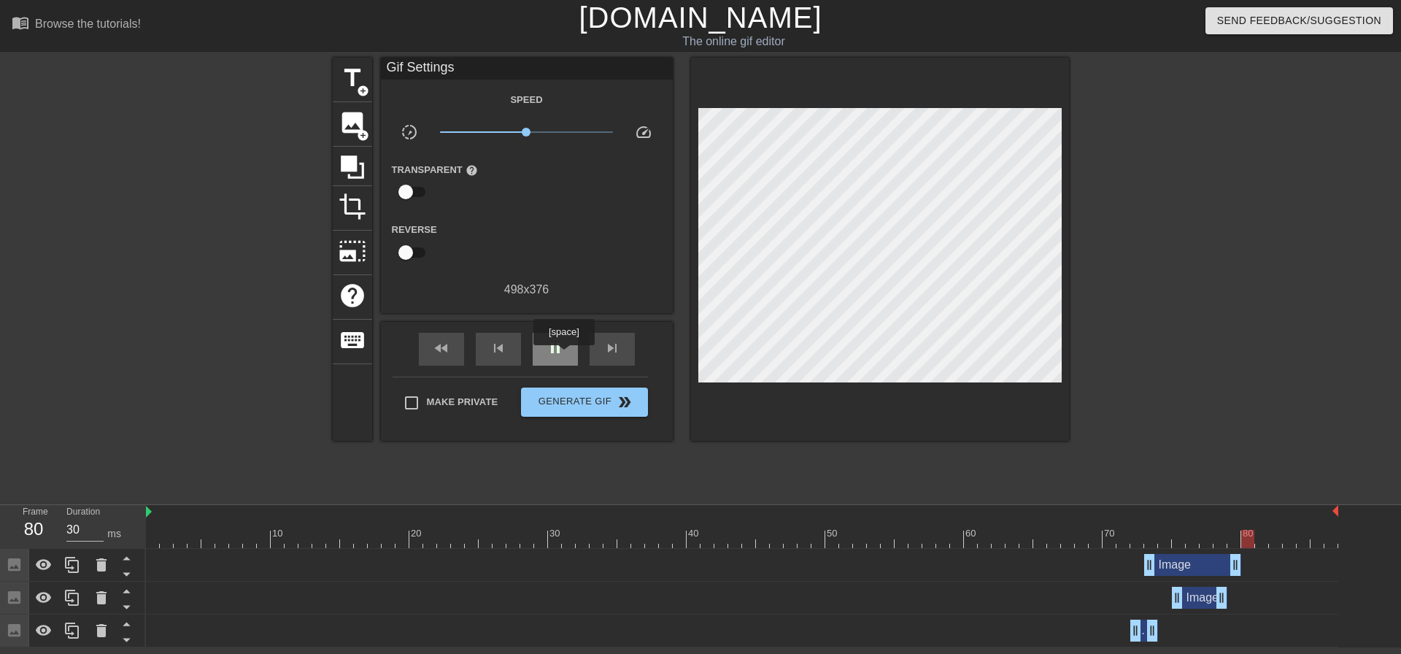
click at [563, 355] on span "pause" at bounding box center [556, 348] width 18 height 18
click at [563, 355] on span "play_arrow" at bounding box center [556, 348] width 18 height 18
click at [563, 356] on div "pause" at bounding box center [555, 349] width 45 height 33
click at [1181, 568] on div "Image drag_handle drag_handle" at bounding box center [1192, 565] width 97 height 22
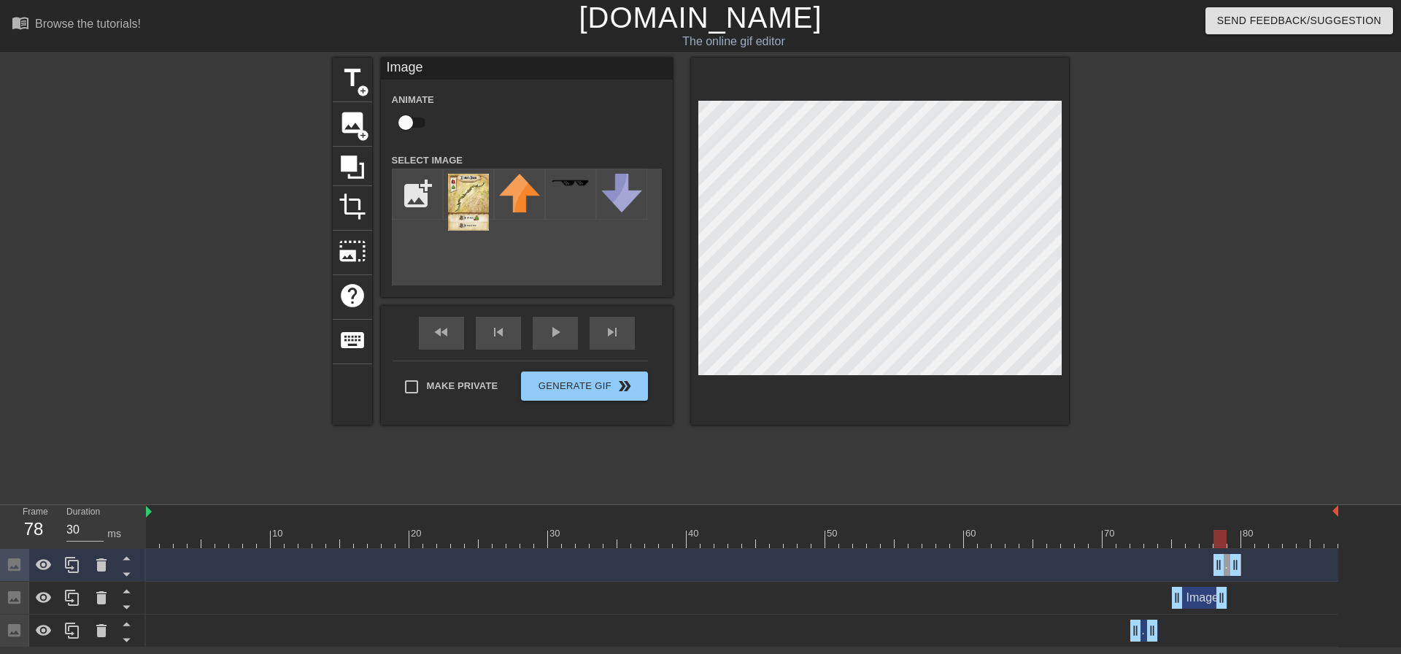
drag, startPoint x: 1149, startPoint y: 565, endPoint x: 1213, endPoint y: 565, distance: 63.5
click at [1213, 565] on div "Image drag_handle drag_handle" at bounding box center [742, 565] width 1192 height 22
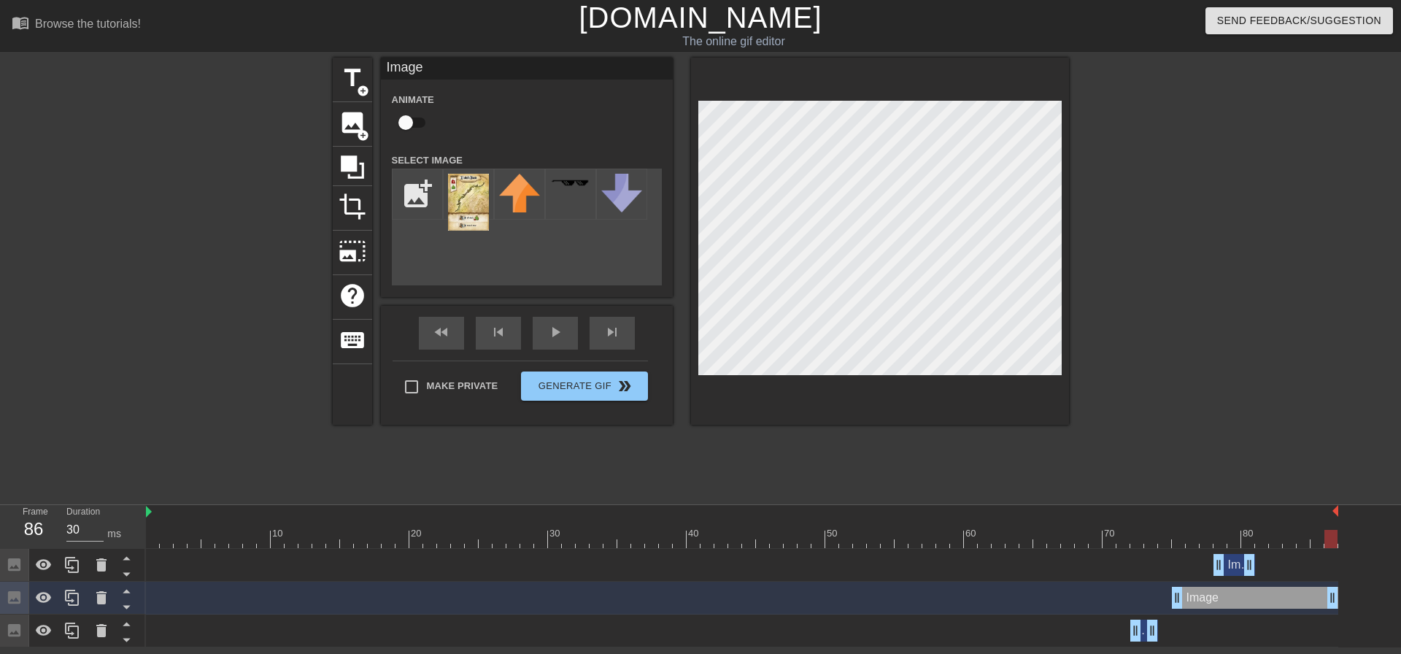
drag, startPoint x: 1225, startPoint y: 599, endPoint x: 1351, endPoint y: 602, distance: 126.3
click at [1351, 602] on div "Image drag_handle drag_handle Image drag_handle drag_handle Image drag_handle d…" at bounding box center [773, 598] width 1255 height 99
click at [1238, 566] on div "Image drag_handle drag_handle" at bounding box center [1234, 565] width 42 height 22
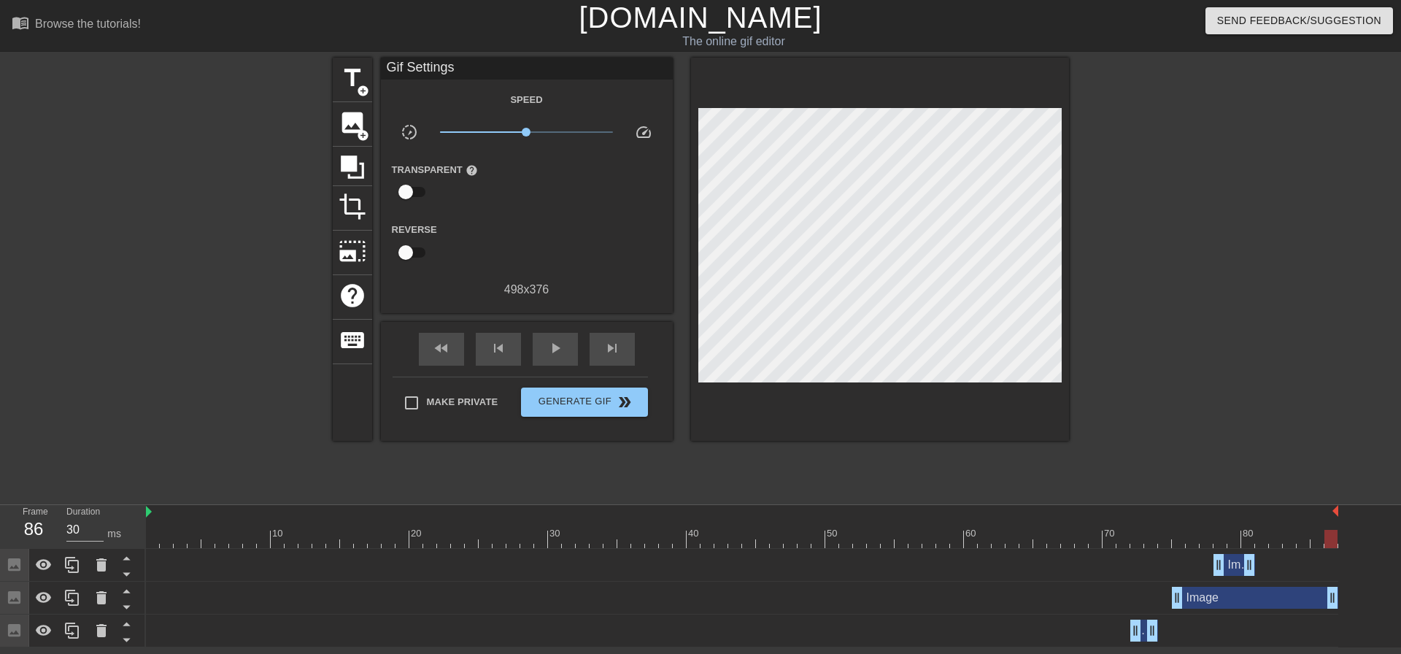
click at [1193, 255] on div at bounding box center [1195, 277] width 219 height 438
click at [851, 547] on div at bounding box center [742, 539] width 1192 height 18
click at [547, 351] on span "play_arrow" at bounding box center [556, 348] width 18 height 18
click at [543, 347] on div "pause" at bounding box center [555, 349] width 45 height 33
click at [1230, 568] on div "Image drag_handle drag_handle" at bounding box center [1234, 565] width 42 height 22
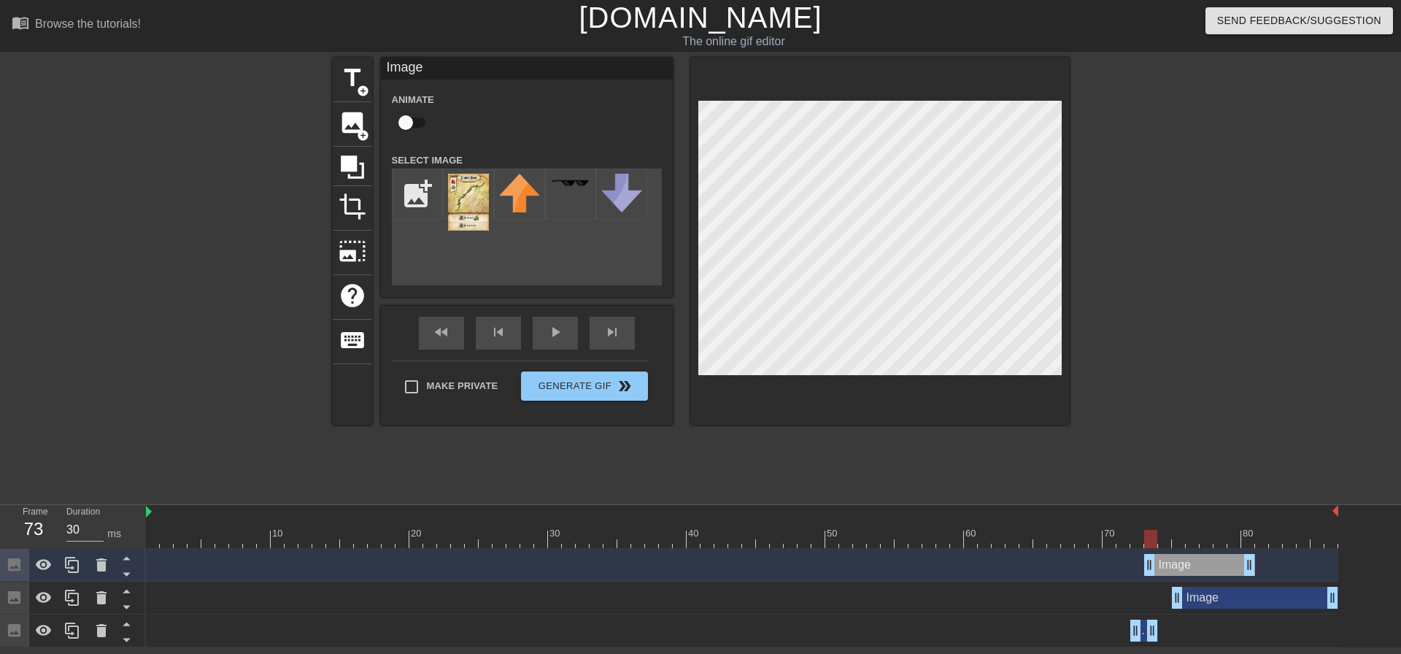
drag, startPoint x: 1219, startPoint y: 566, endPoint x: 1147, endPoint y: 558, distance: 72.0
type input "30"
drag, startPoint x: 1248, startPoint y: 566, endPoint x: 1173, endPoint y: 568, distance: 75.9
click at [1335, 511] on div at bounding box center [742, 512] width 1192 height 15
drag, startPoint x: 229, startPoint y: 634, endPoint x: 210, endPoint y: 662, distance: 33.6
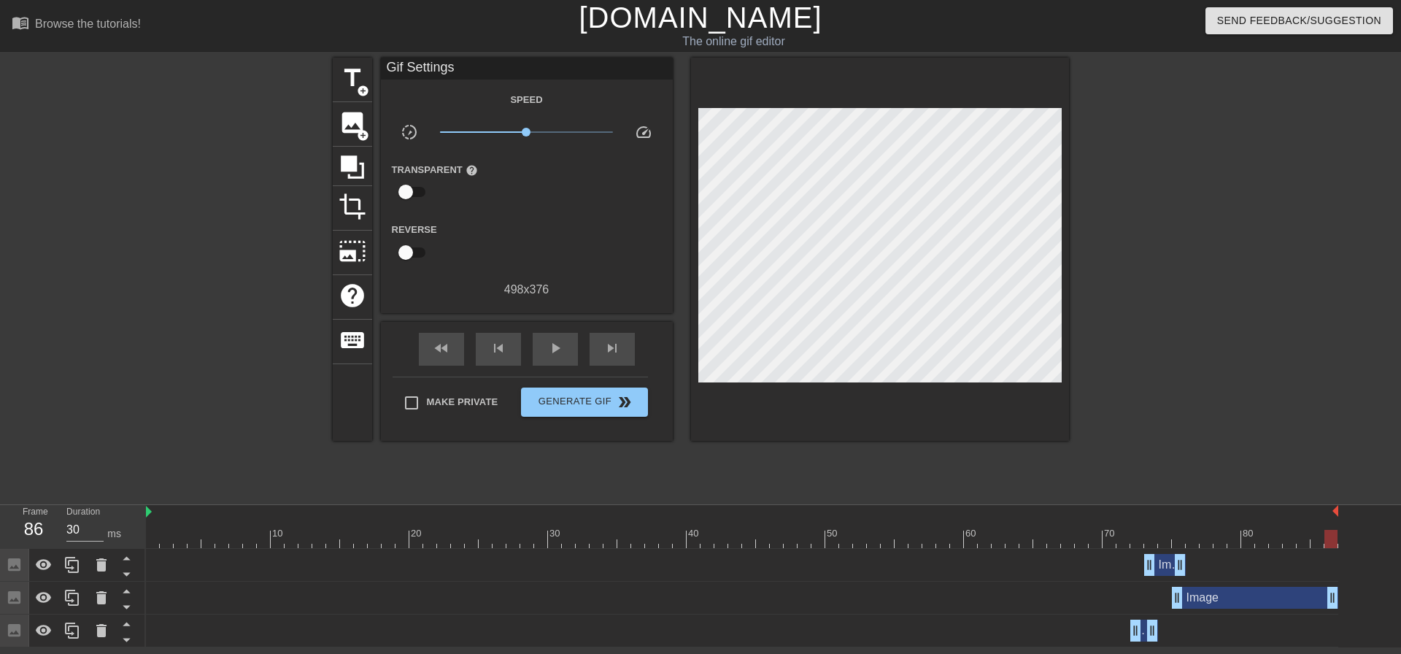
drag, startPoint x: 228, startPoint y: 279, endPoint x: 1399, endPoint y: 293, distance: 1170.5
click at [1228, 417] on div at bounding box center [1195, 277] width 219 height 438
click at [1302, 301] on div at bounding box center [1195, 277] width 219 height 438
click at [1245, 460] on div at bounding box center [1195, 277] width 219 height 438
click at [1147, 352] on div at bounding box center [1195, 277] width 219 height 438
